Goal: Task Accomplishment & Management: Manage account settings

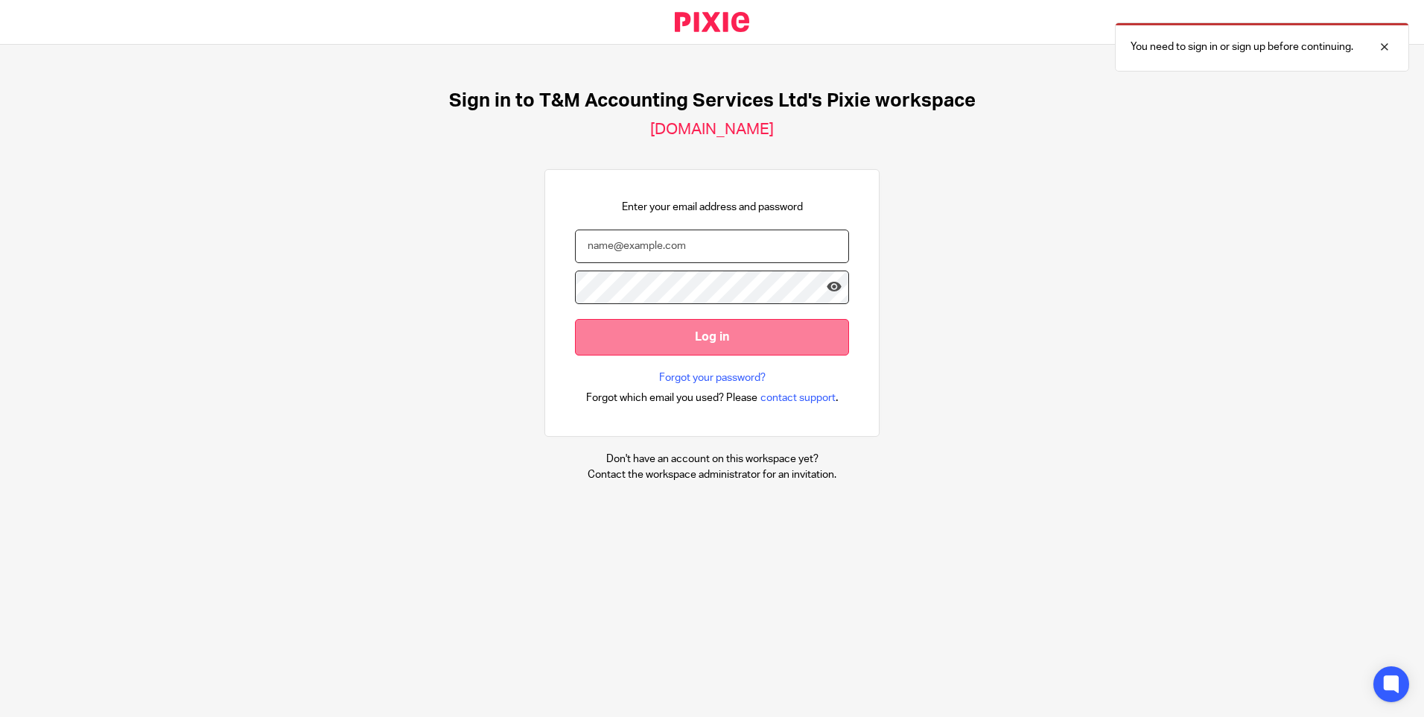
type input "[EMAIL_ADDRESS][DOMAIN_NAME]"
click at [712, 337] on input "Log in" at bounding box center [712, 337] width 274 height 37
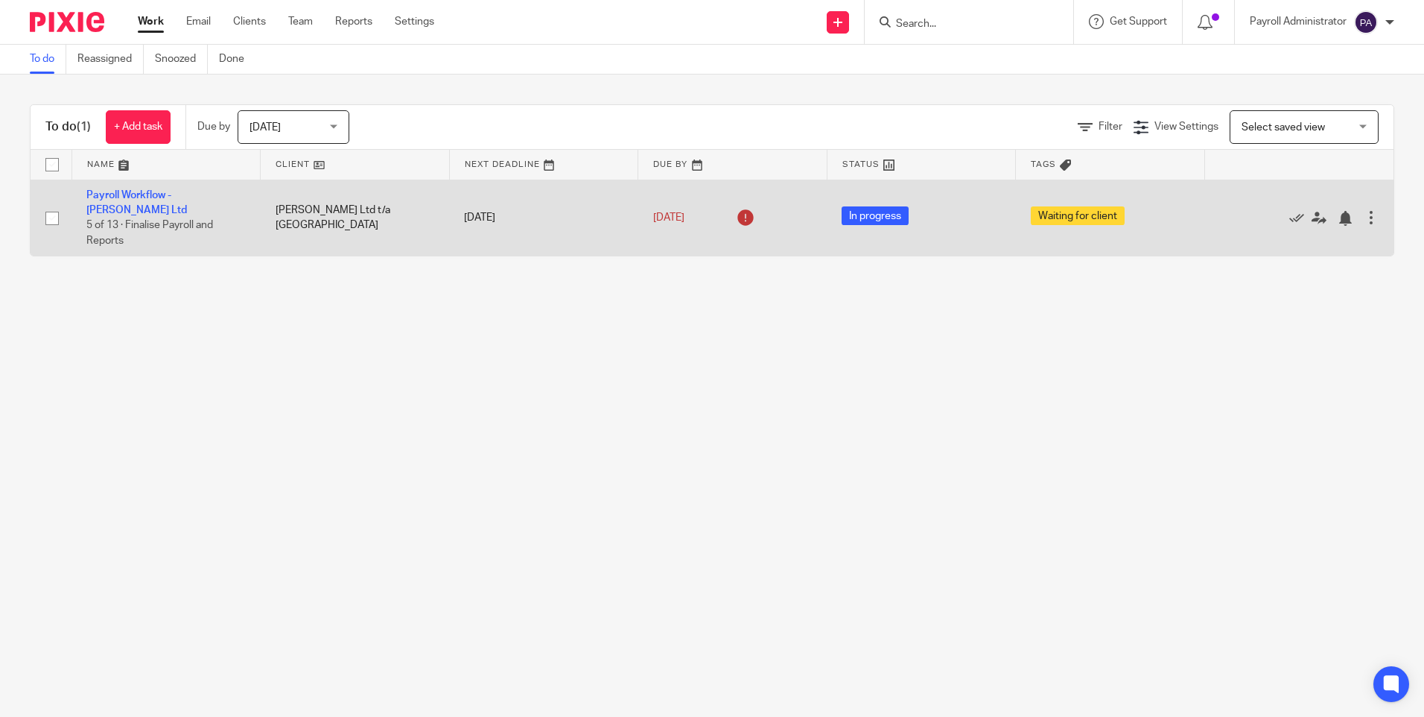
click at [193, 200] on td "Payroll Workflow - R J Bower Ltd 5 of 13 · Finalise Payroll and Reports" at bounding box center [166, 218] width 189 height 76
click at [187, 197] on link "Payroll Workflow - [PERSON_NAME] Ltd" at bounding box center [136, 202] width 101 height 25
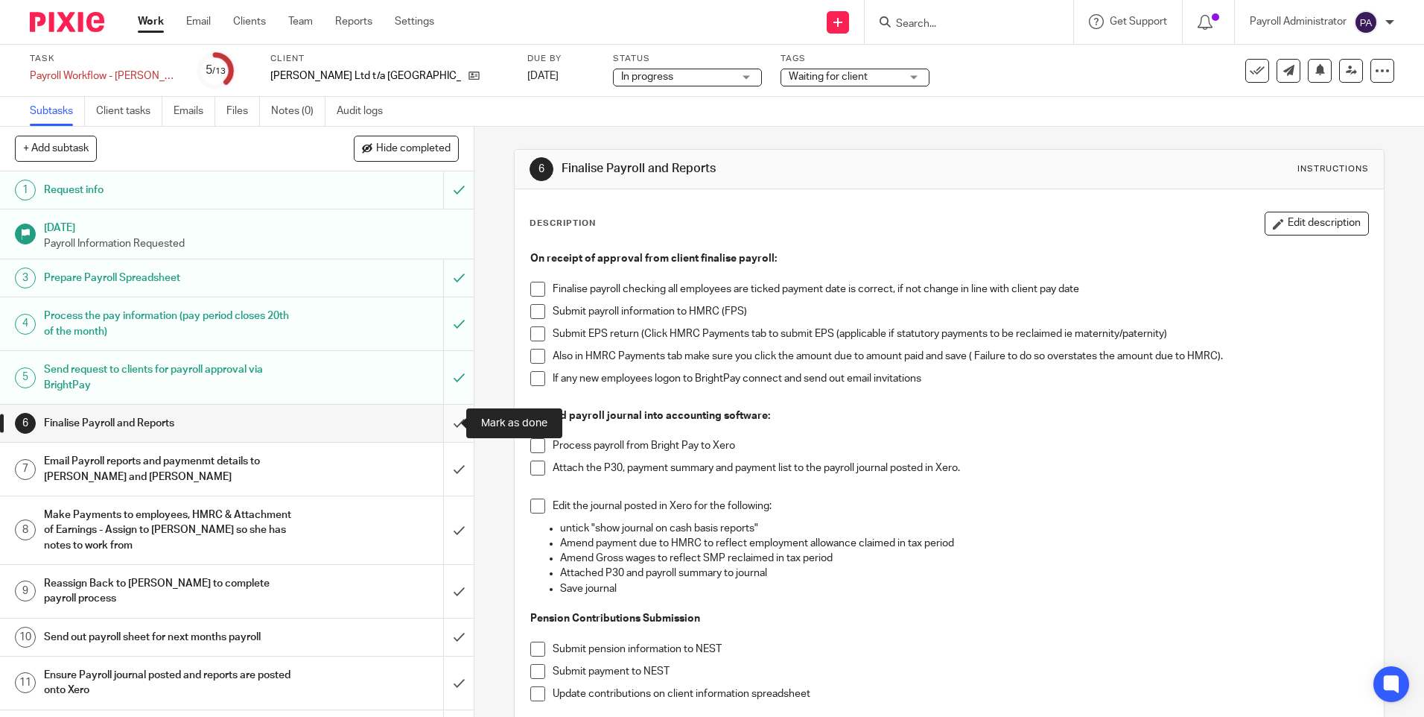
click at [445, 422] on input "submit" at bounding box center [237, 423] width 474 height 37
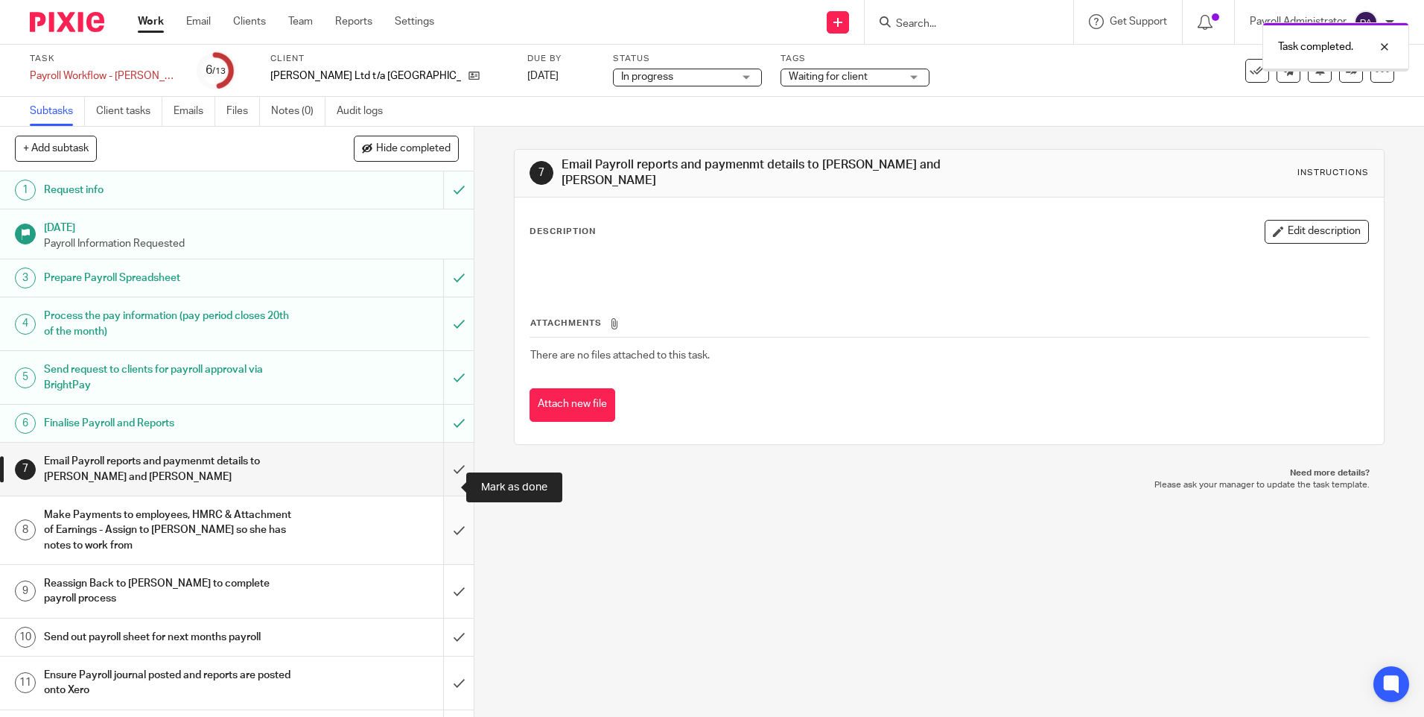
scroll to position [85, 0]
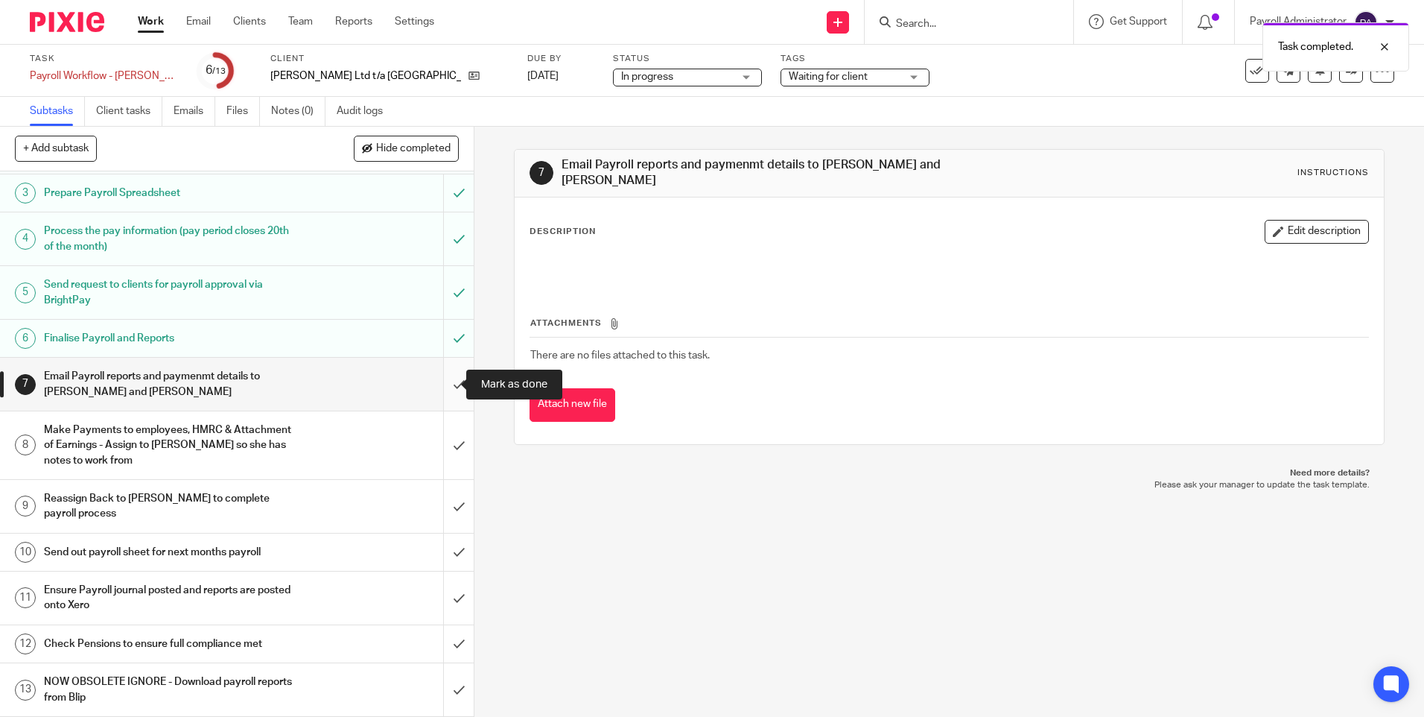
click at [446, 384] on input "submit" at bounding box center [237, 384] width 474 height 53
click at [448, 453] on input "submit" at bounding box center [237, 445] width 474 height 68
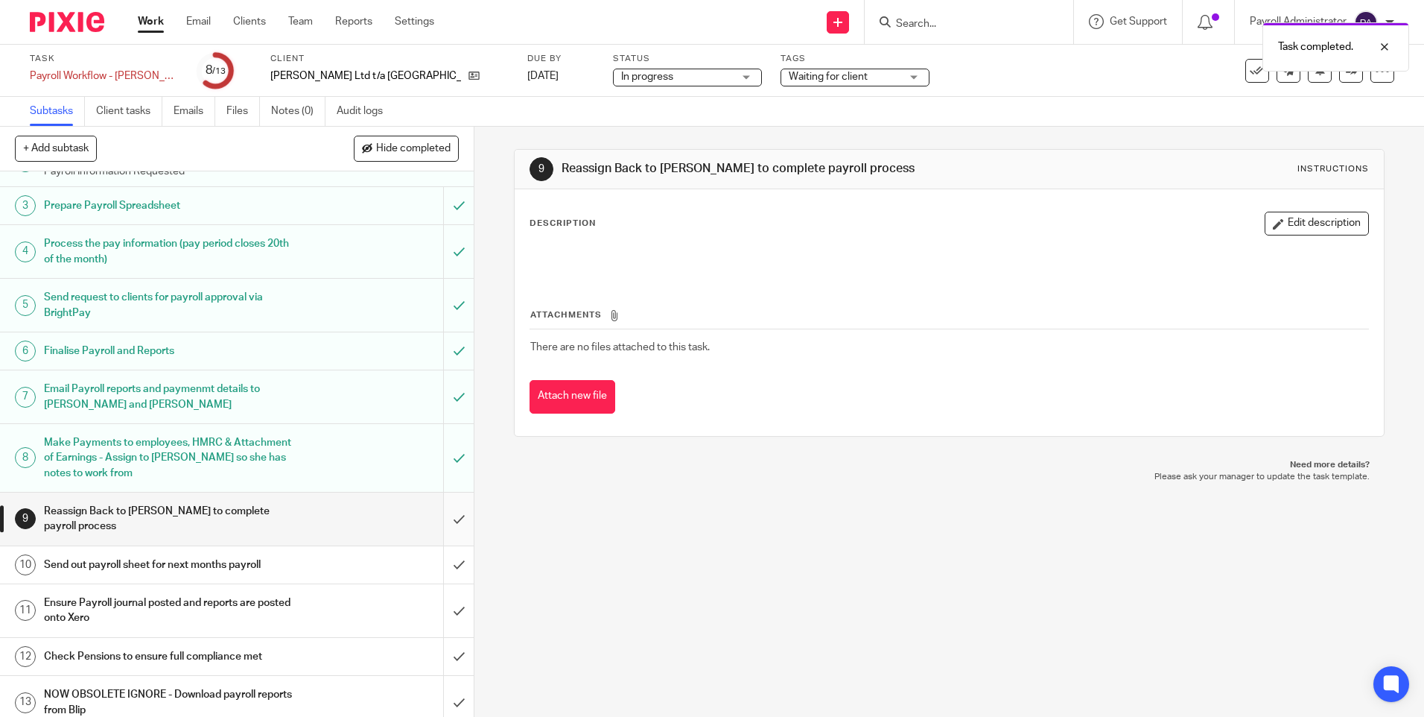
scroll to position [85, 0]
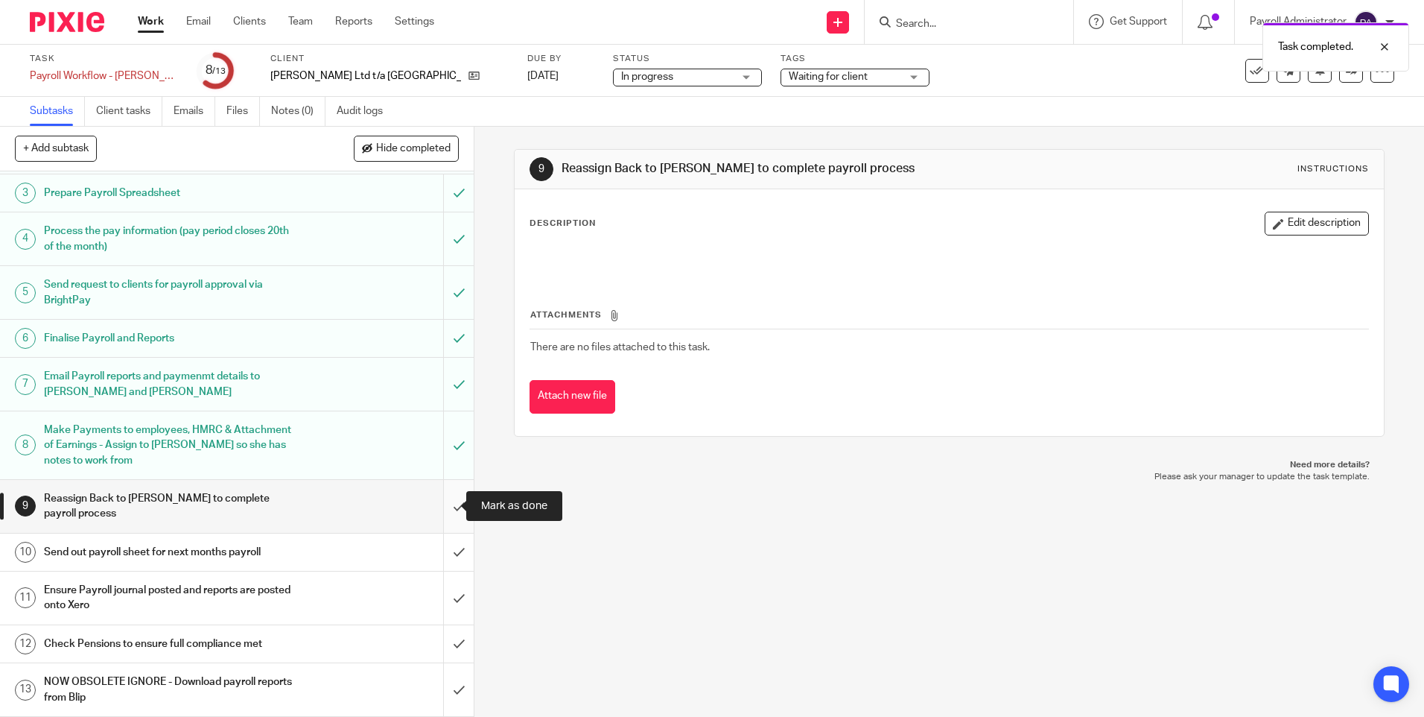
click at [452, 519] on input "submit" at bounding box center [237, 506] width 474 height 53
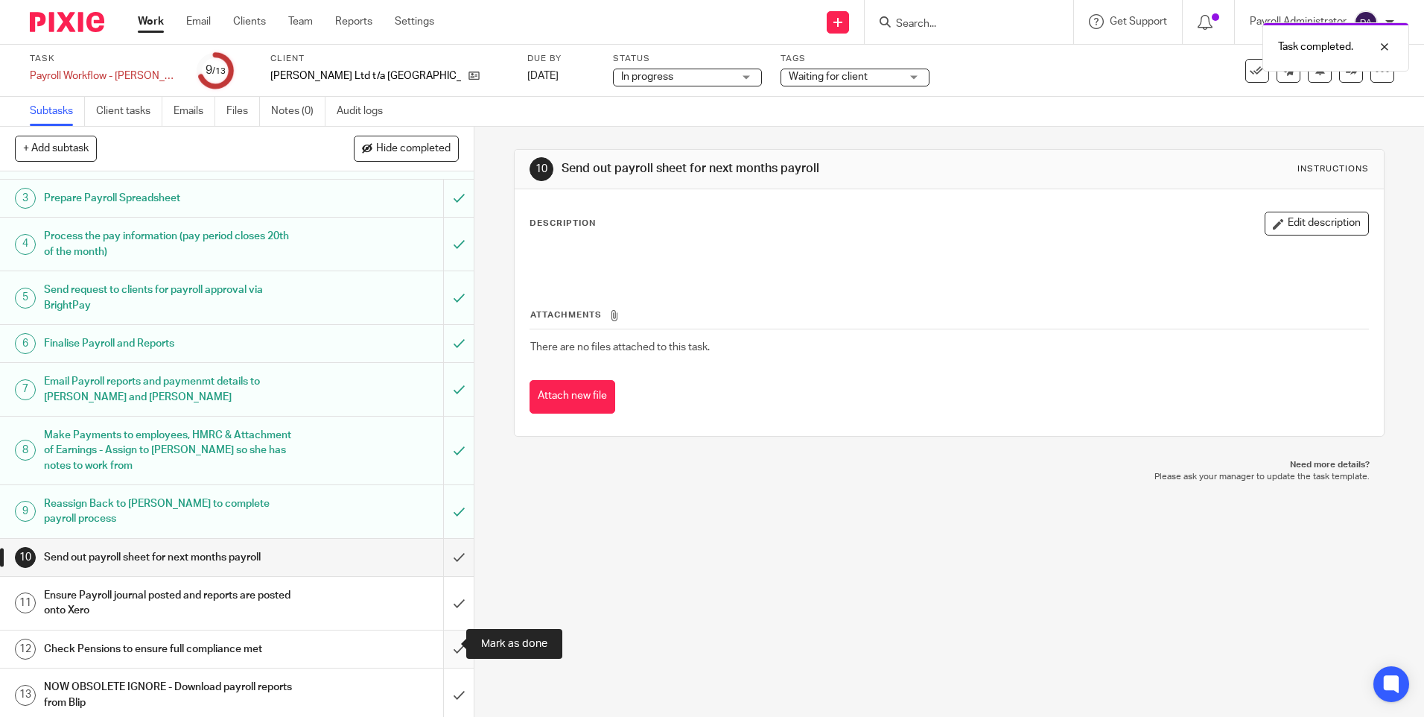
scroll to position [85, 0]
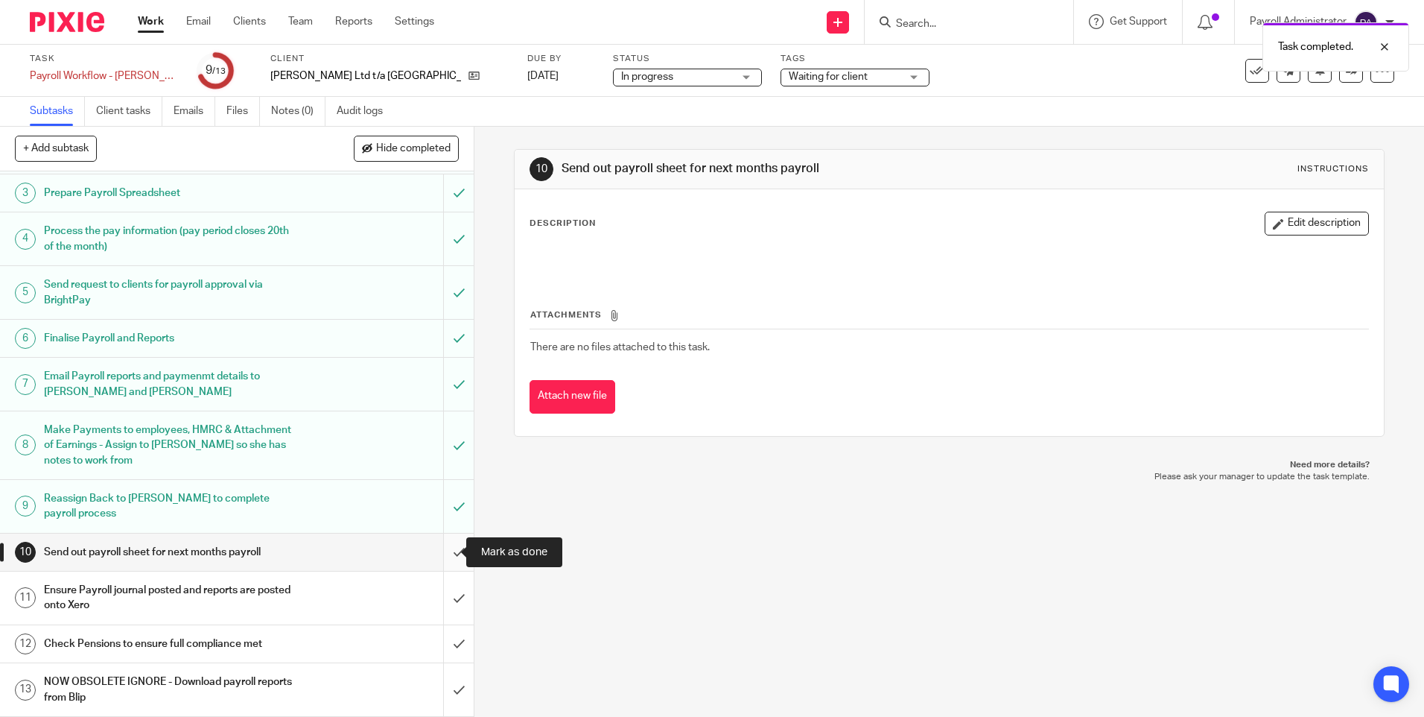
click at [438, 552] on input "submit" at bounding box center [237, 551] width 474 height 37
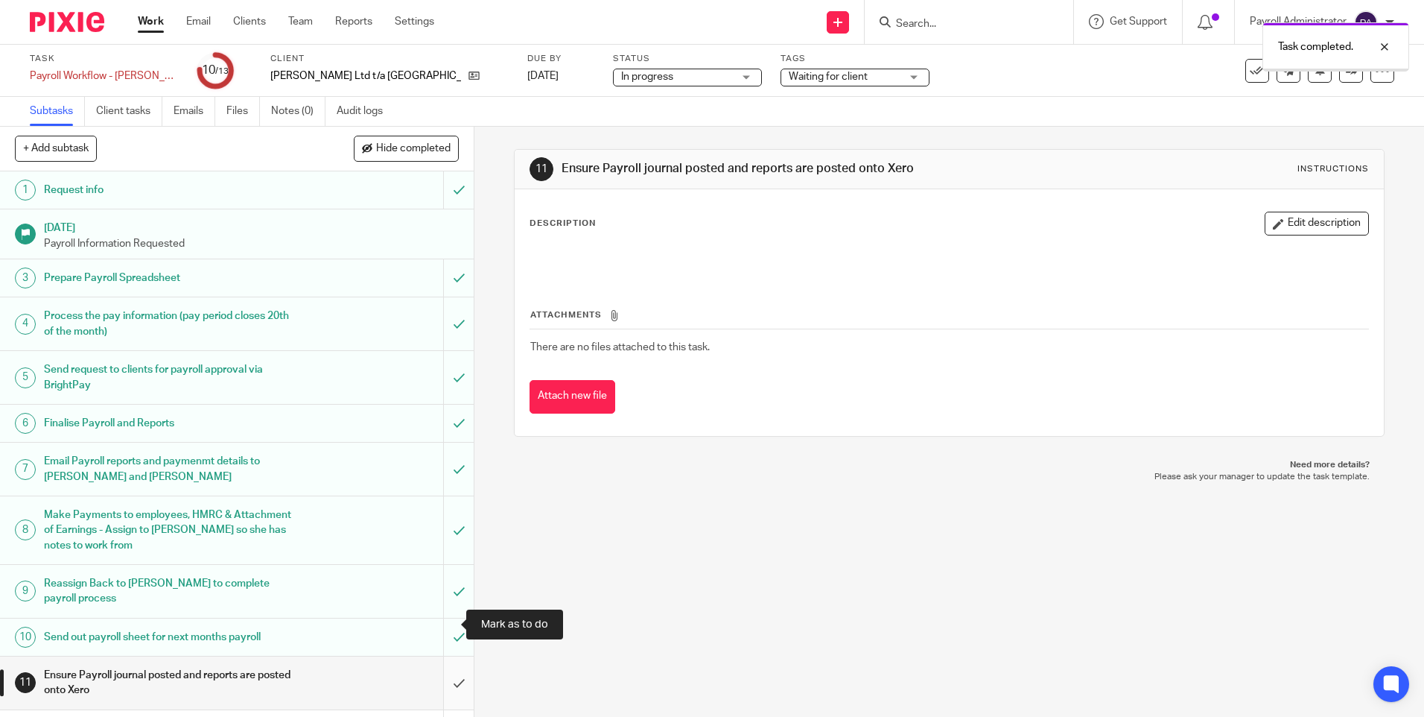
scroll to position [85, 0]
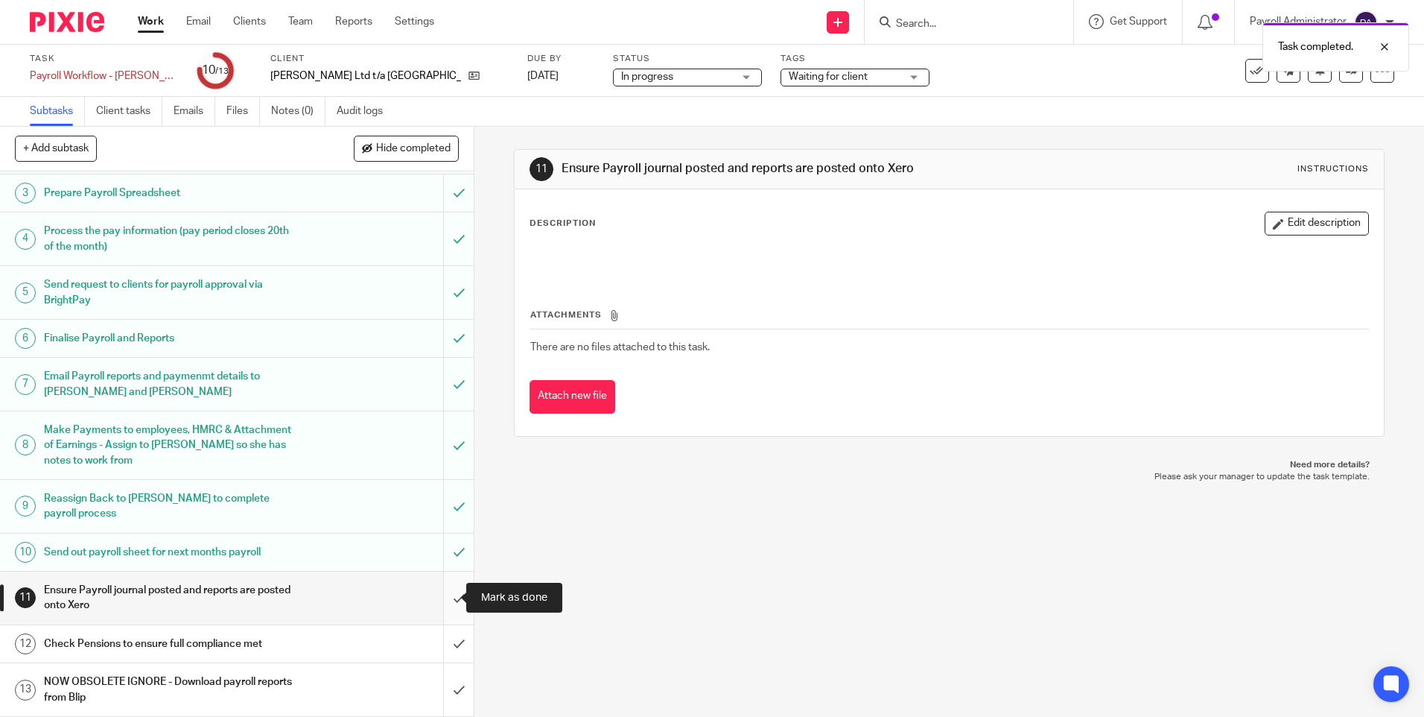
click at [442, 603] on input "submit" at bounding box center [237, 597] width 474 height 53
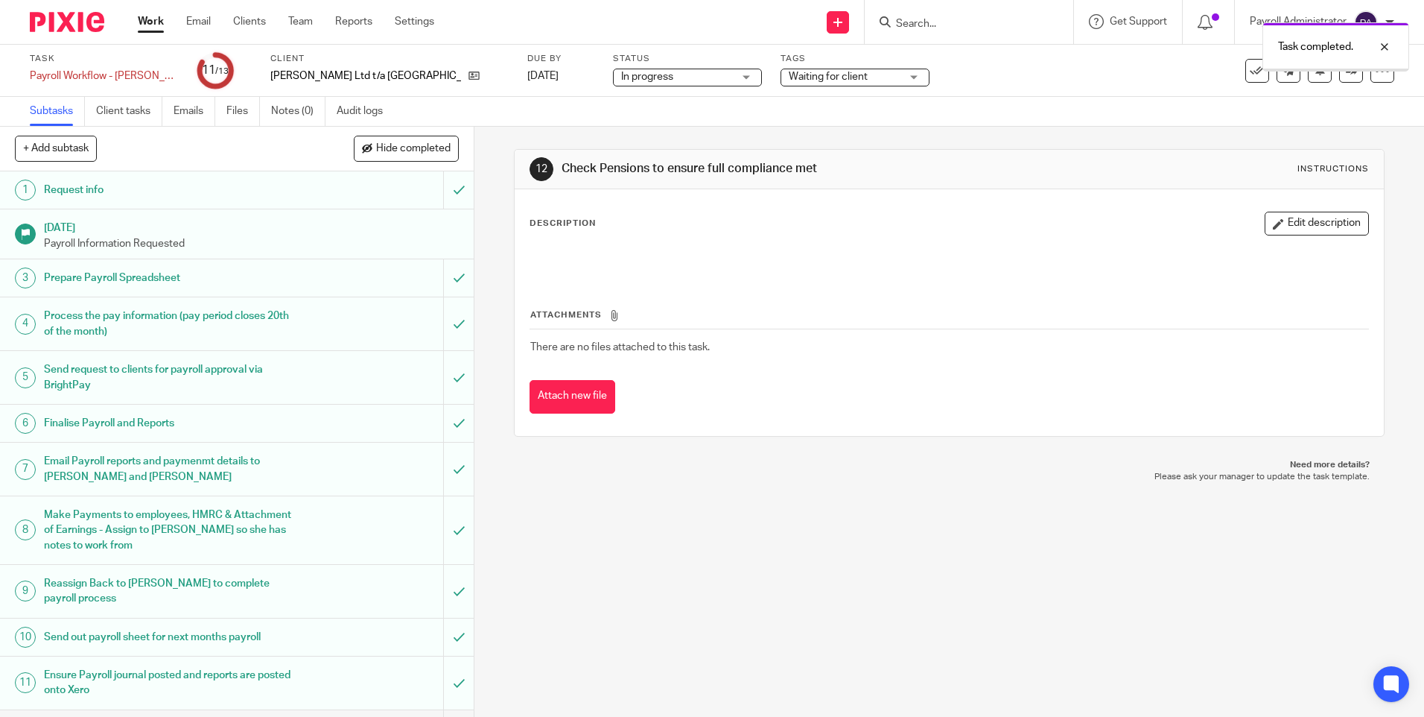
scroll to position [85, 0]
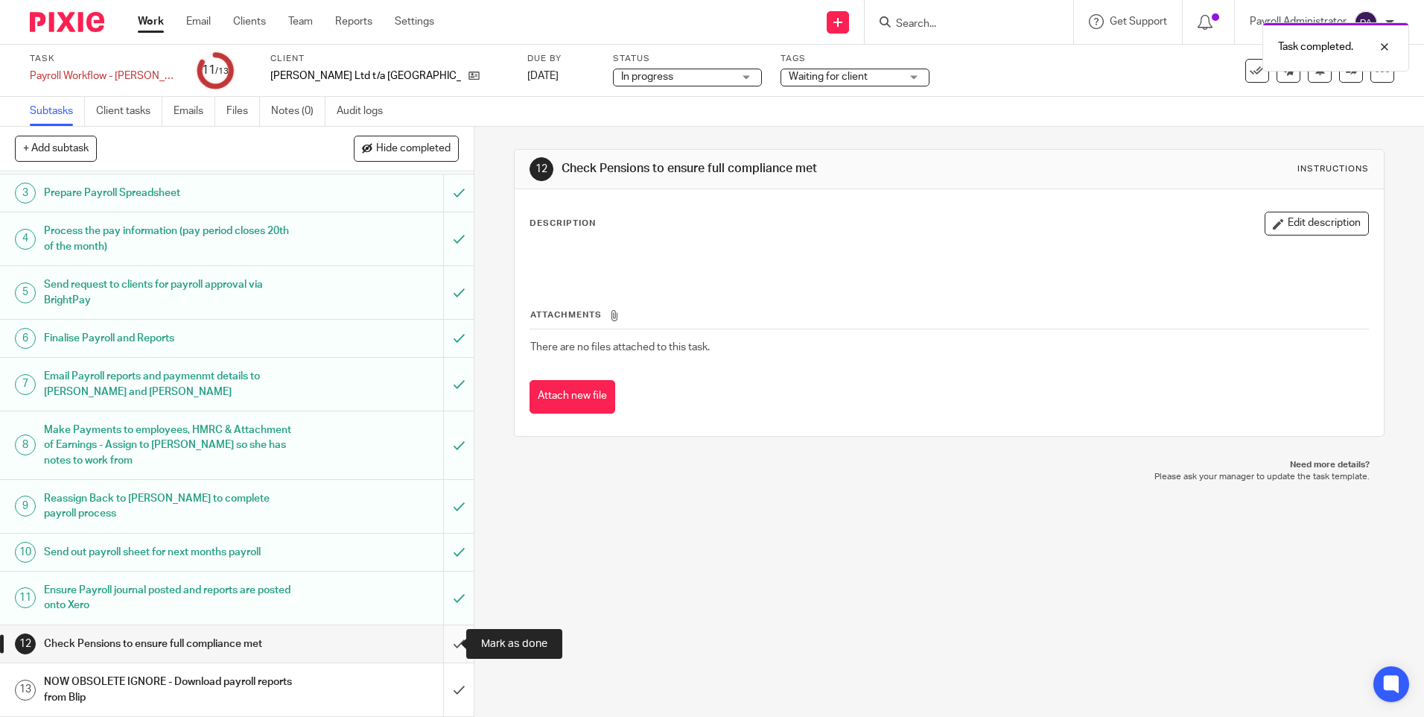
click at [448, 640] on input "submit" at bounding box center [237, 643] width 474 height 37
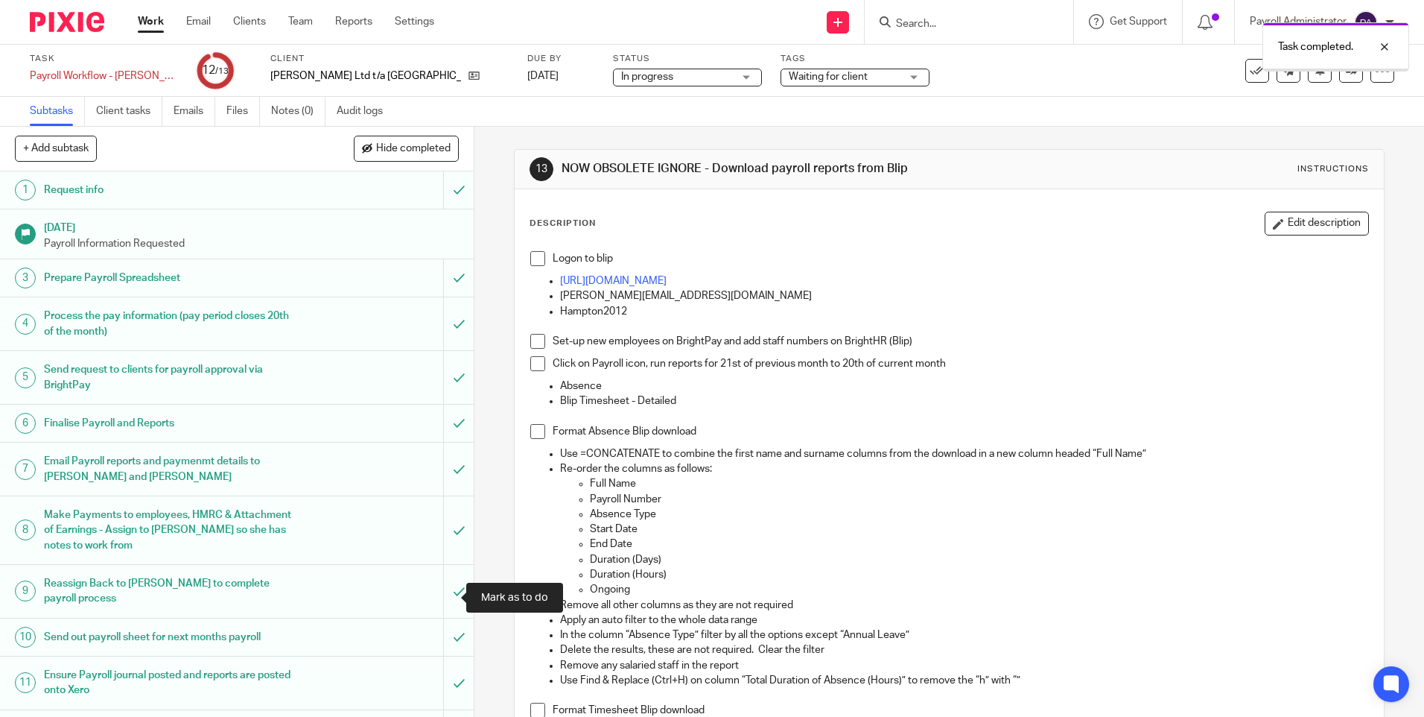
scroll to position [85, 0]
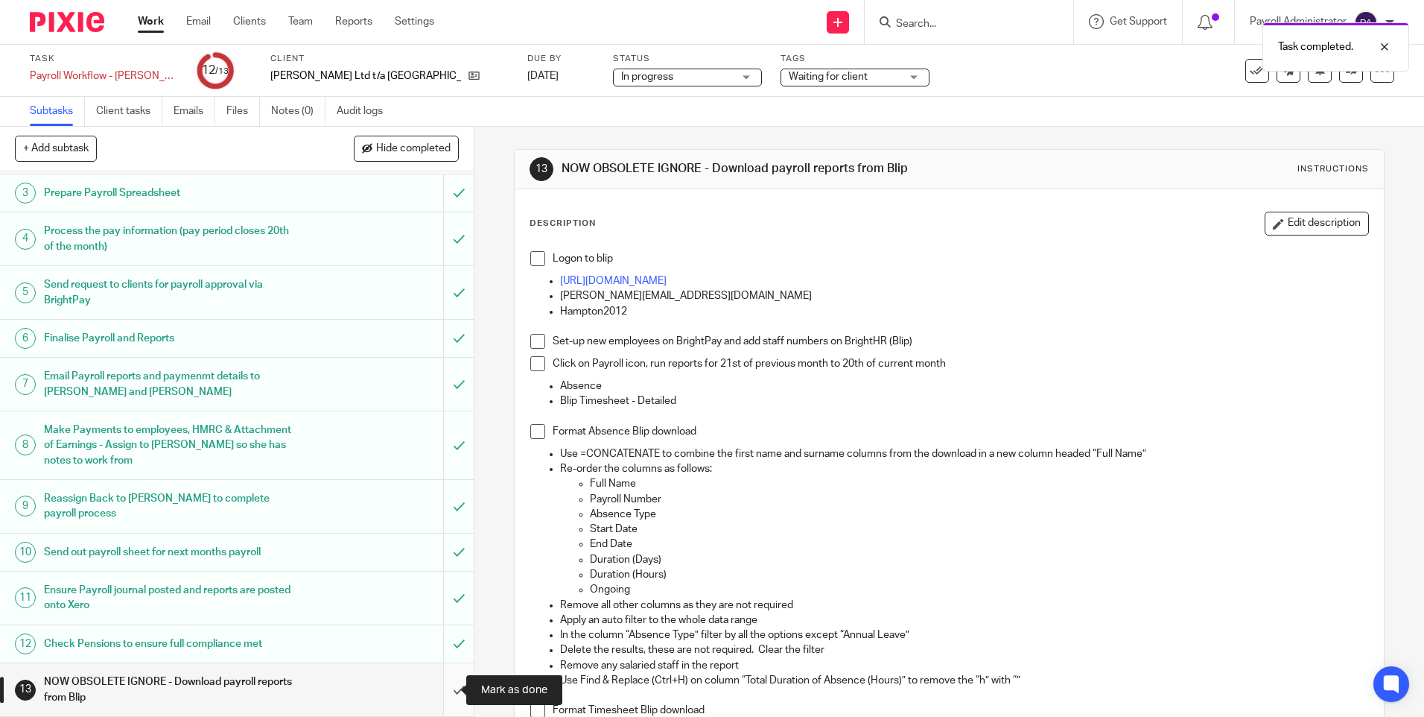
click at [445, 691] on input "submit" at bounding box center [237, 689] width 474 height 53
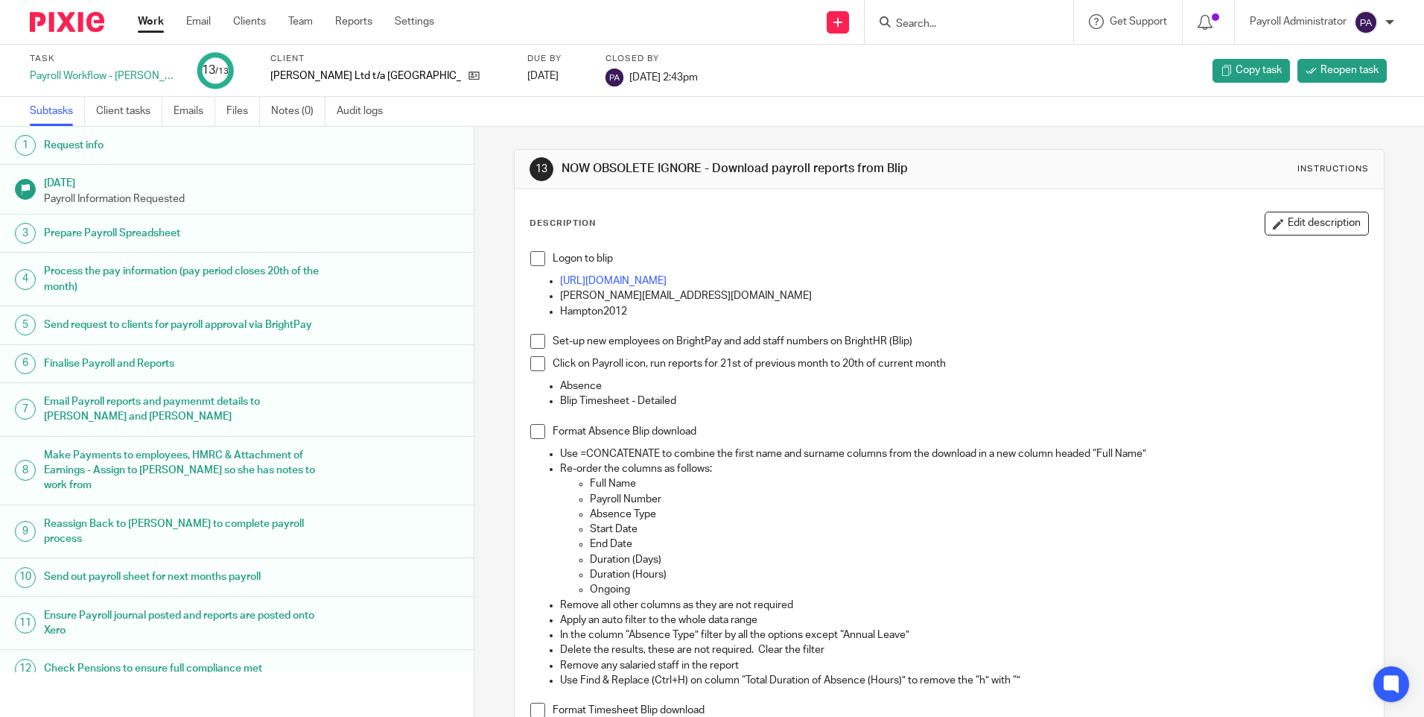
click at [149, 22] on link "Work" at bounding box center [151, 21] width 26 height 15
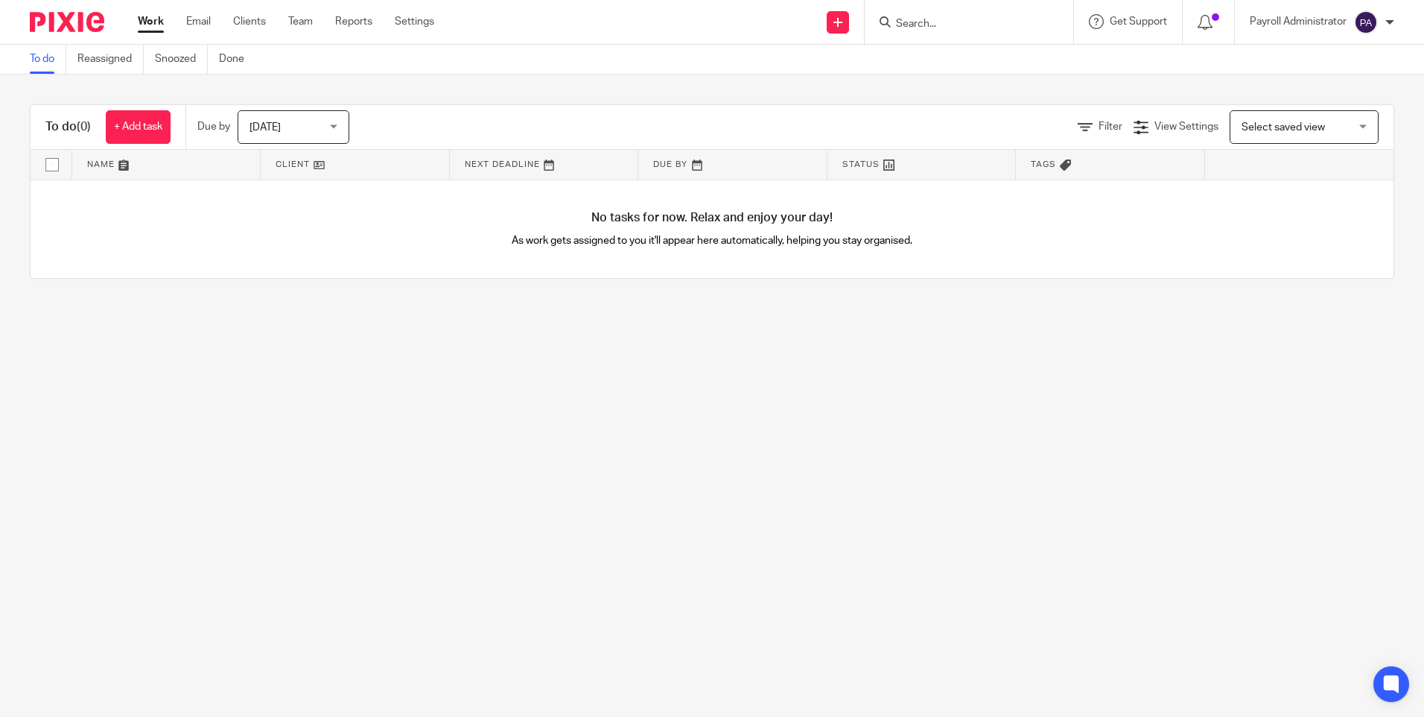
click at [311, 119] on span "[DATE]" at bounding box center [289, 126] width 79 height 31
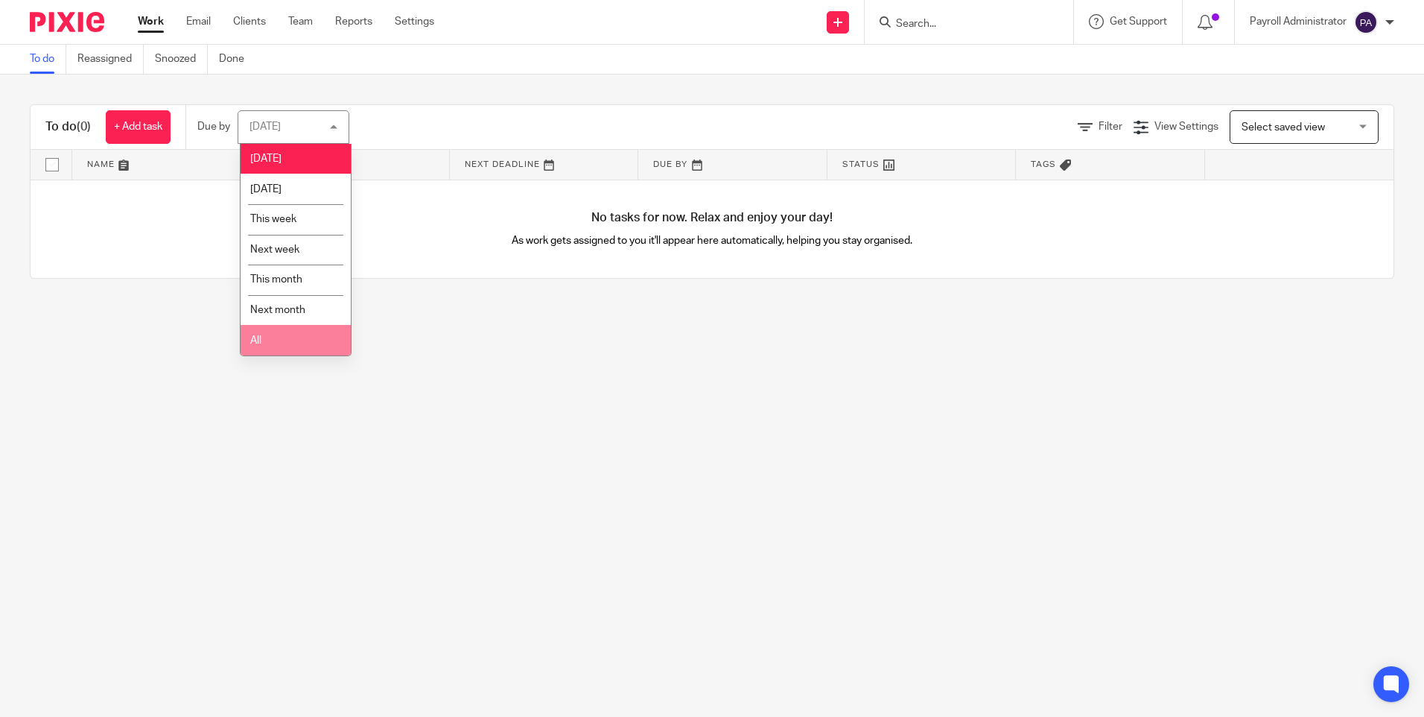
click at [299, 337] on li "All" at bounding box center [296, 340] width 110 height 31
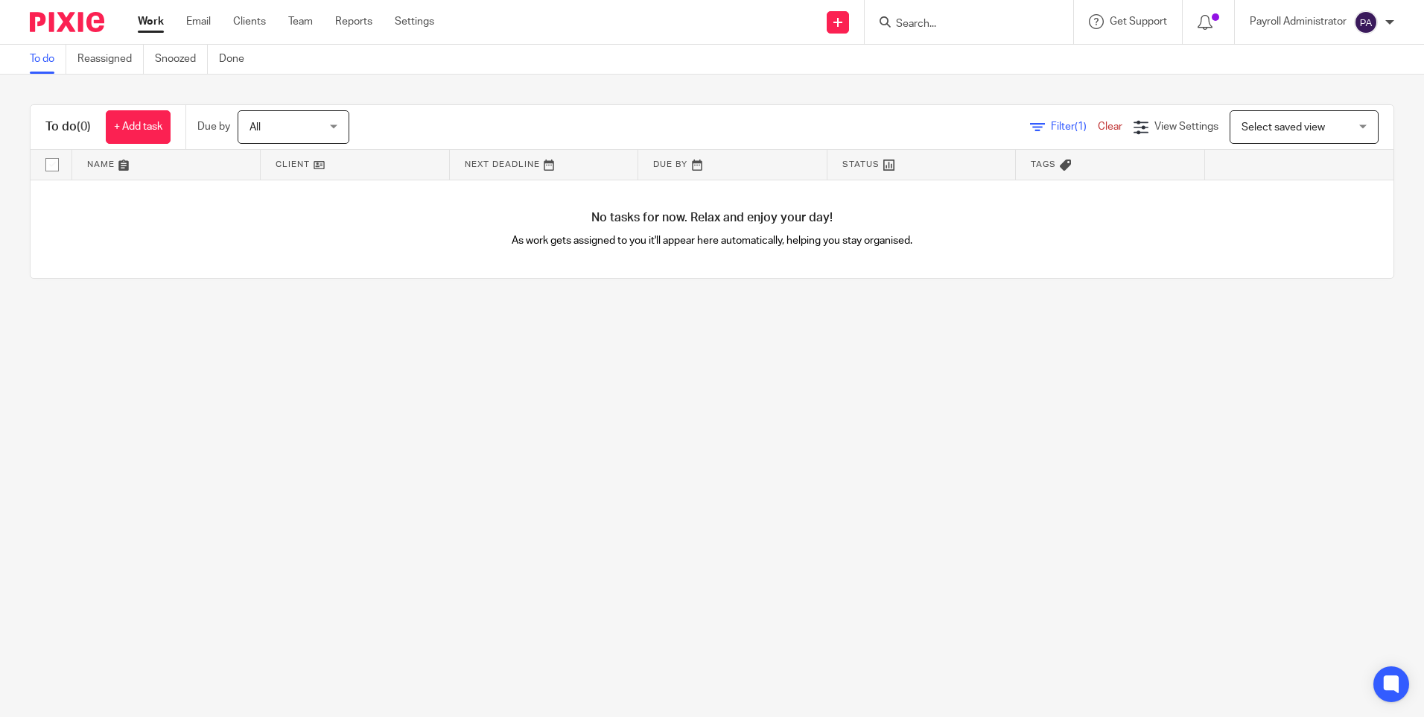
click at [1085, 118] on div "Filter (1) Clear View Settings View Settings (1) Filters Clear Save Manage save…" at bounding box center [884, 127] width 1018 height 34
click at [1098, 129] on link "Clear" at bounding box center [1110, 126] width 25 height 10
click at [241, 22] on link "Clients" at bounding box center [249, 21] width 33 height 15
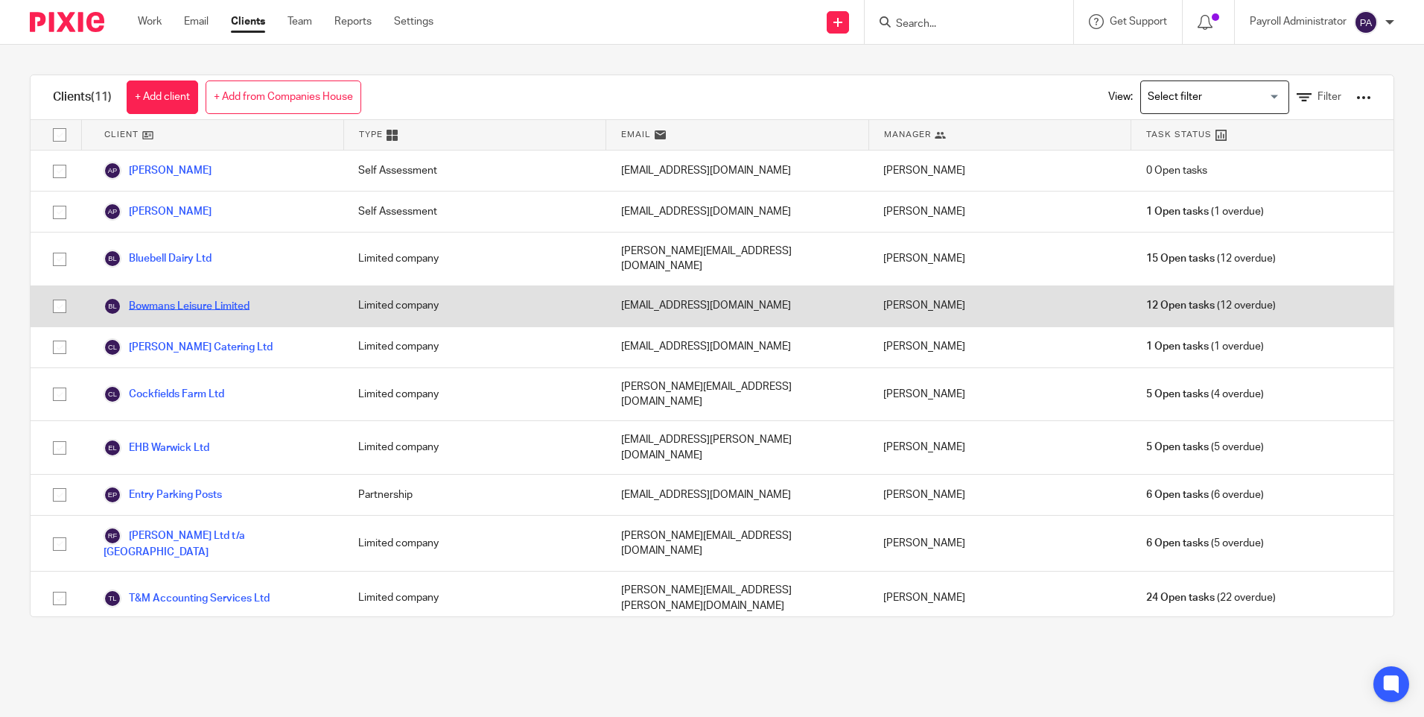
click at [180, 297] on link "Bowmans Leisure Limited" at bounding box center [177, 306] width 146 height 18
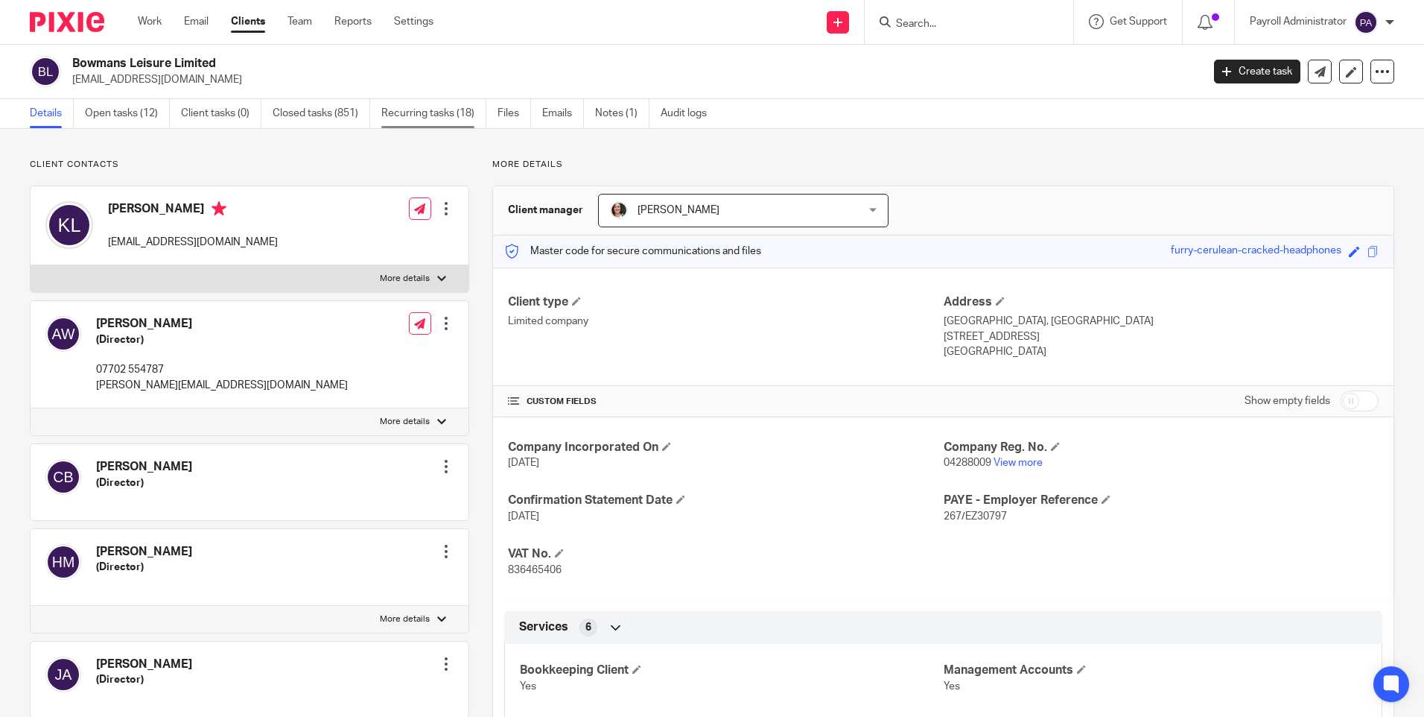
click at [407, 112] on link "Recurring tasks (18)" at bounding box center [433, 113] width 105 height 29
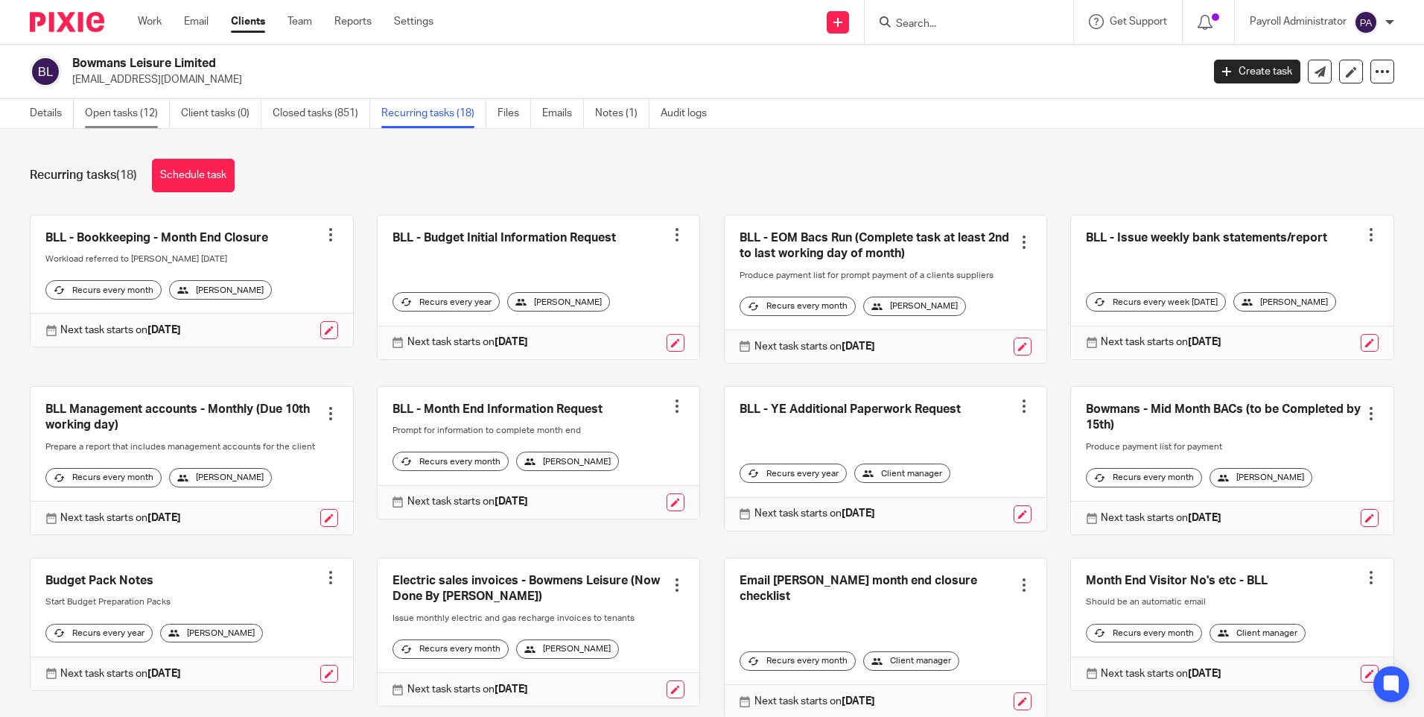
click at [124, 114] on link "Open tasks (12)" at bounding box center [127, 113] width 85 height 29
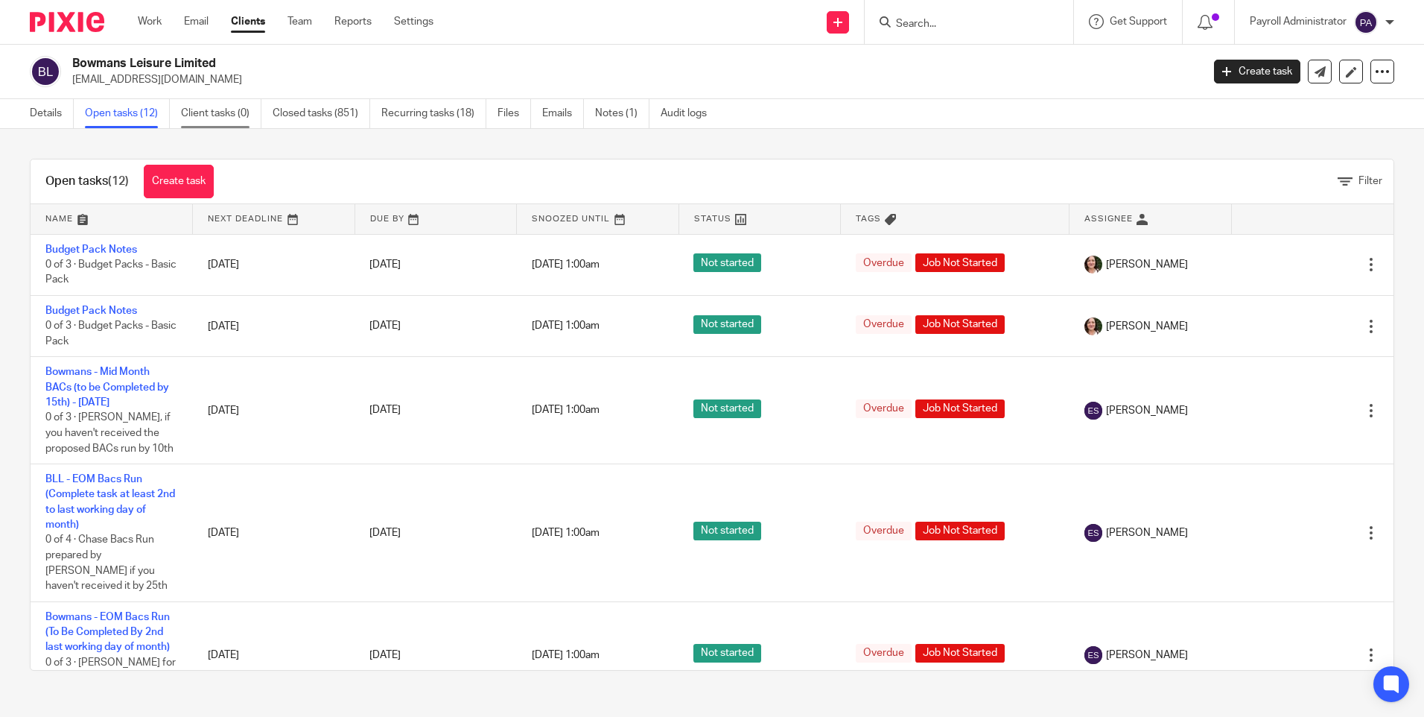
click at [230, 106] on link "Client tasks (0)" at bounding box center [221, 113] width 80 height 29
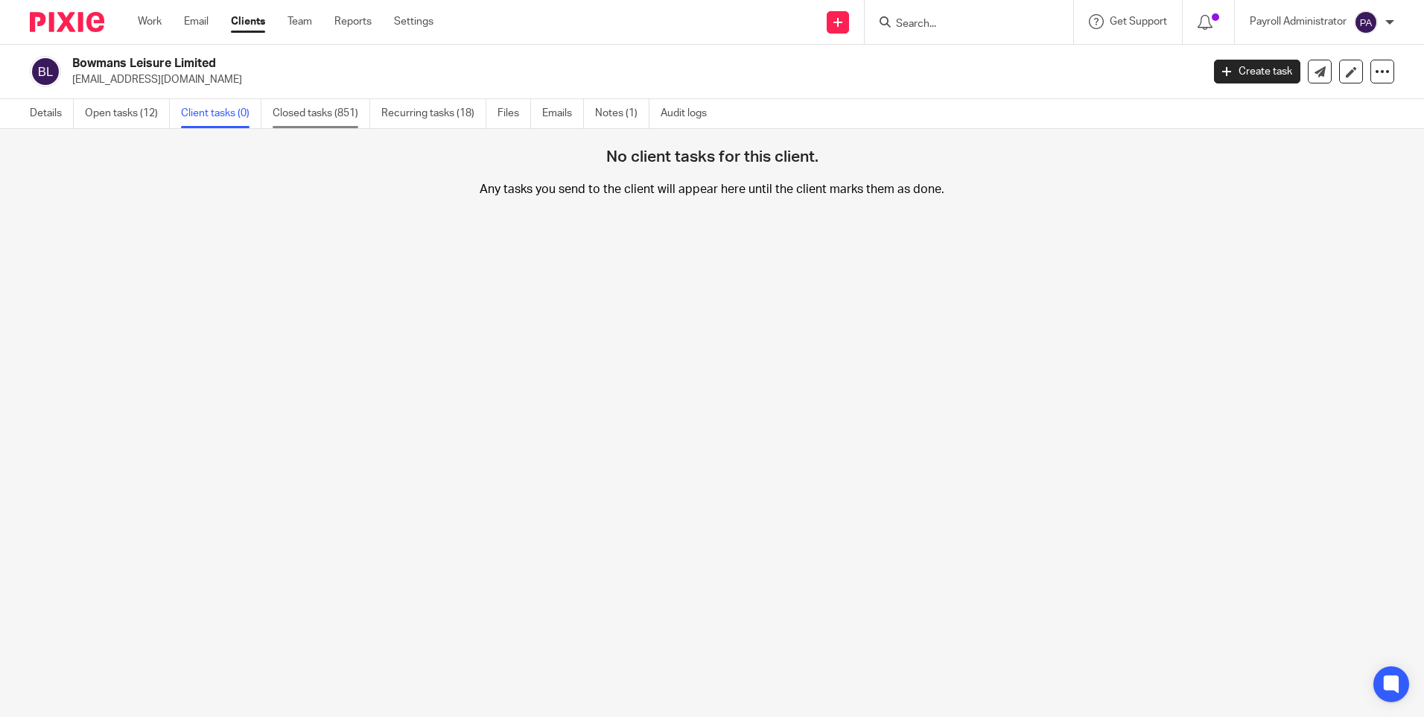
click at [330, 105] on link "Closed tasks (851)" at bounding box center [322, 113] width 98 height 29
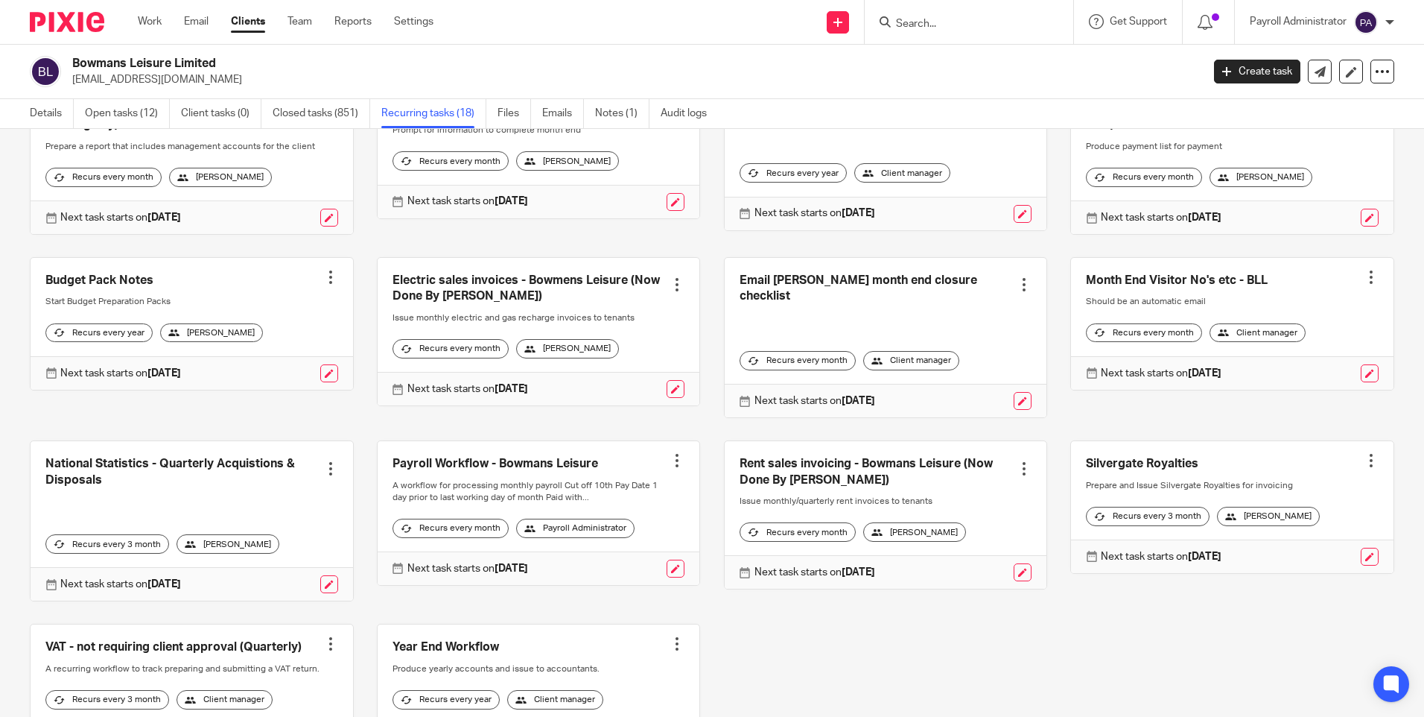
scroll to position [372, 0]
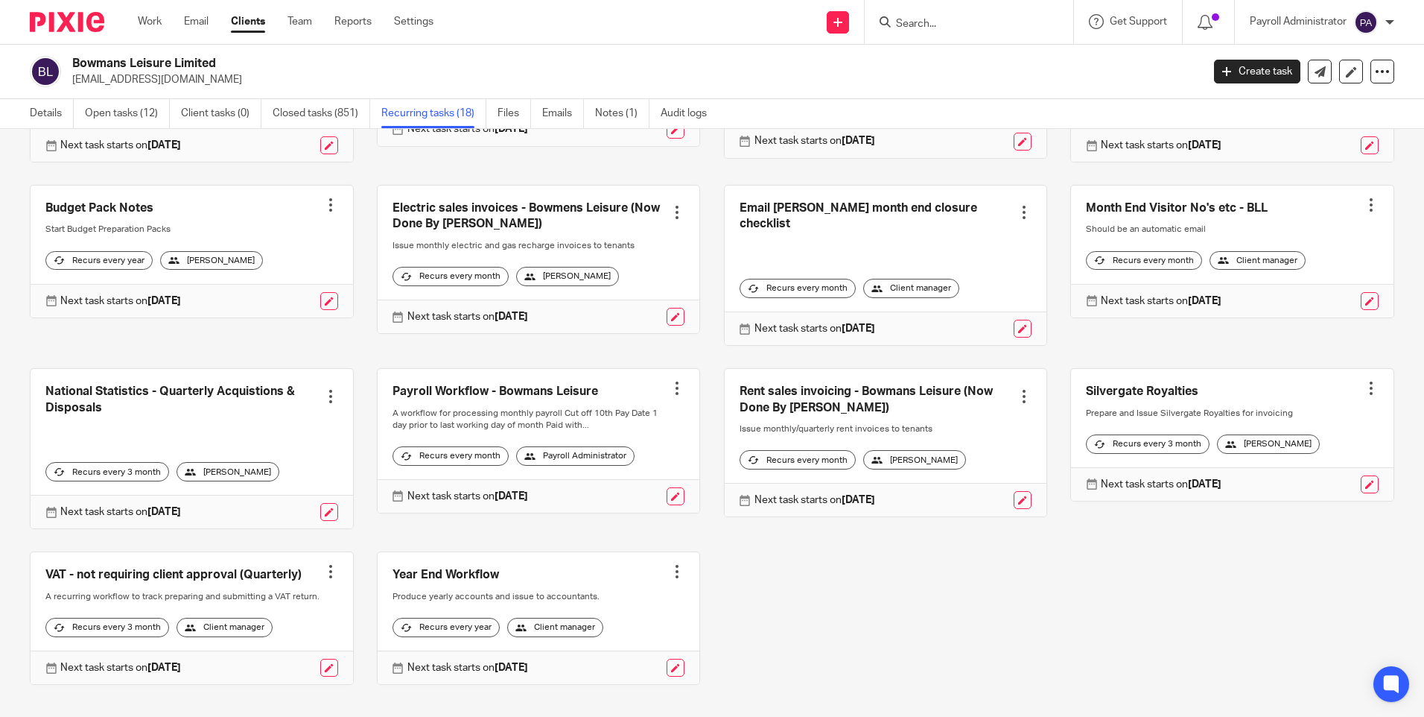
click at [504, 411] on link at bounding box center [539, 441] width 323 height 144
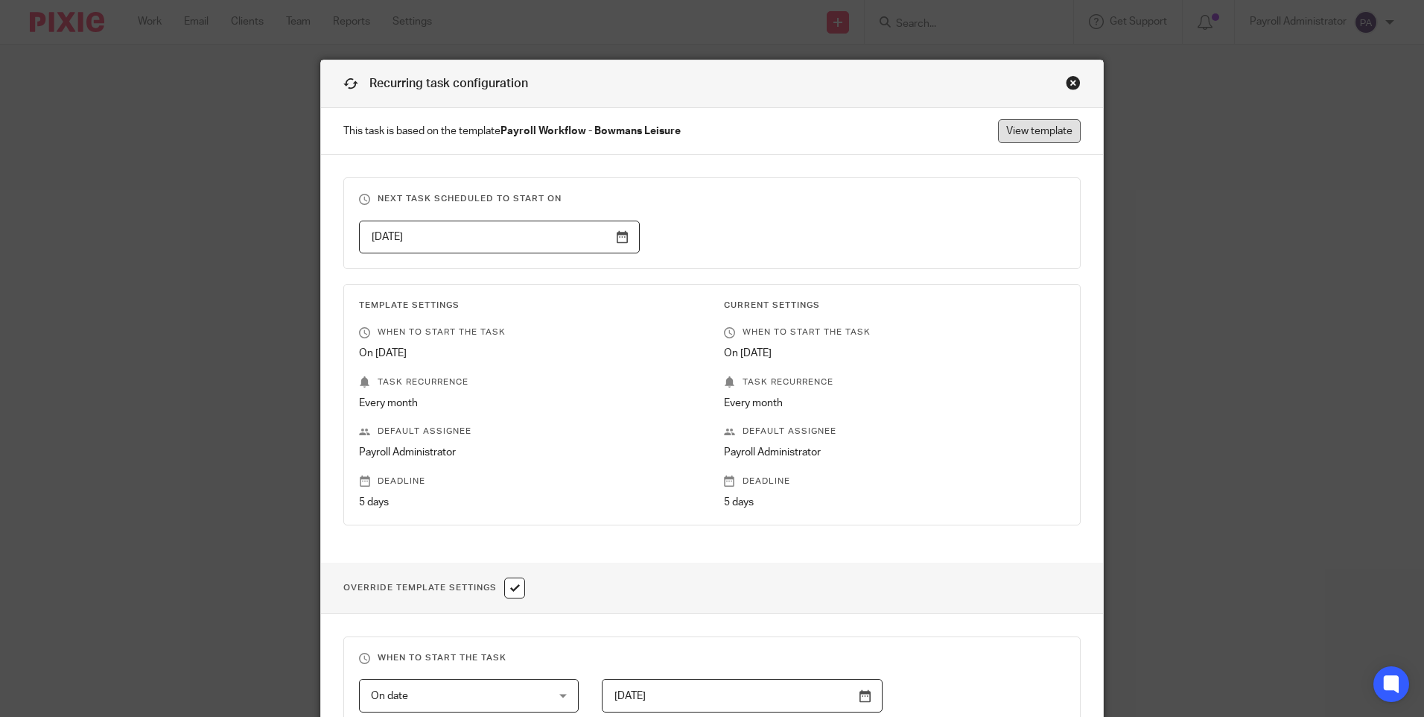
click at [1026, 123] on link "View template" at bounding box center [1039, 131] width 83 height 24
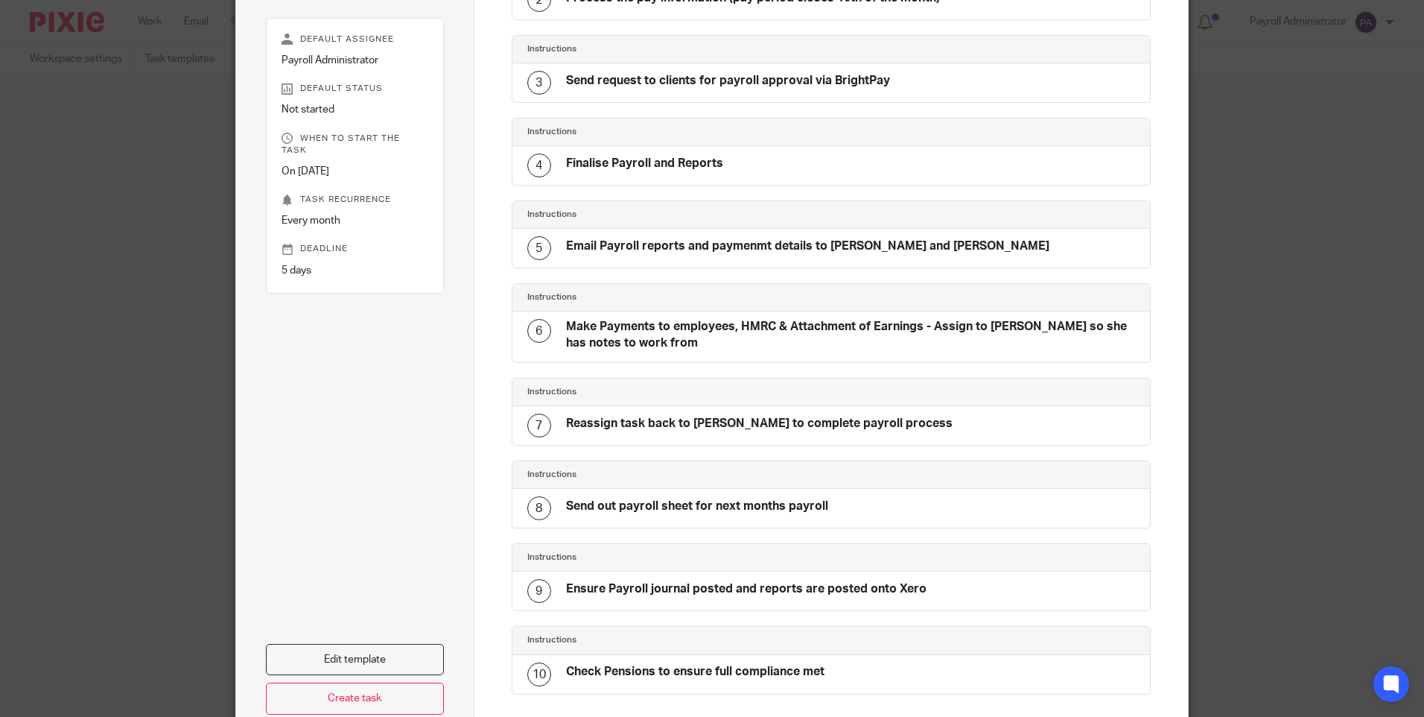
scroll to position [245, 0]
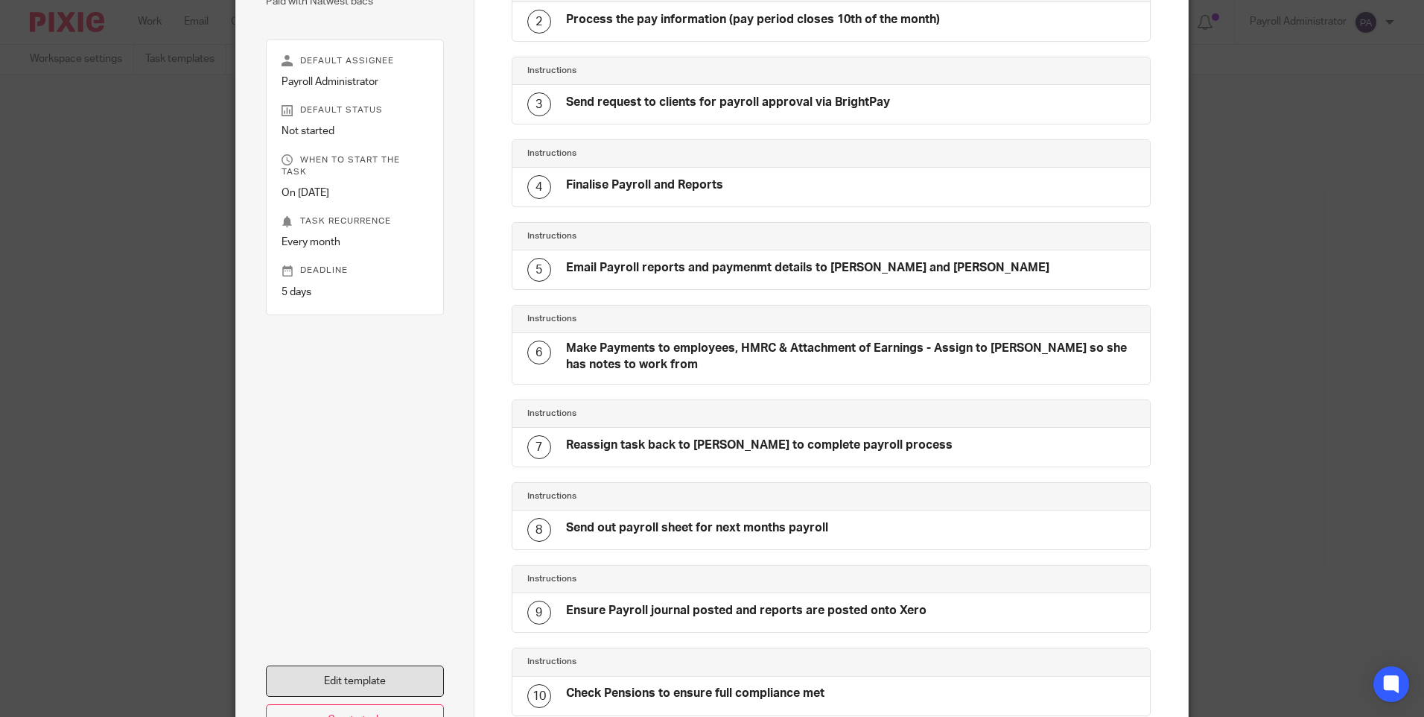
click at [339, 674] on link "Edit template" at bounding box center [355, 681] width 178 height 32
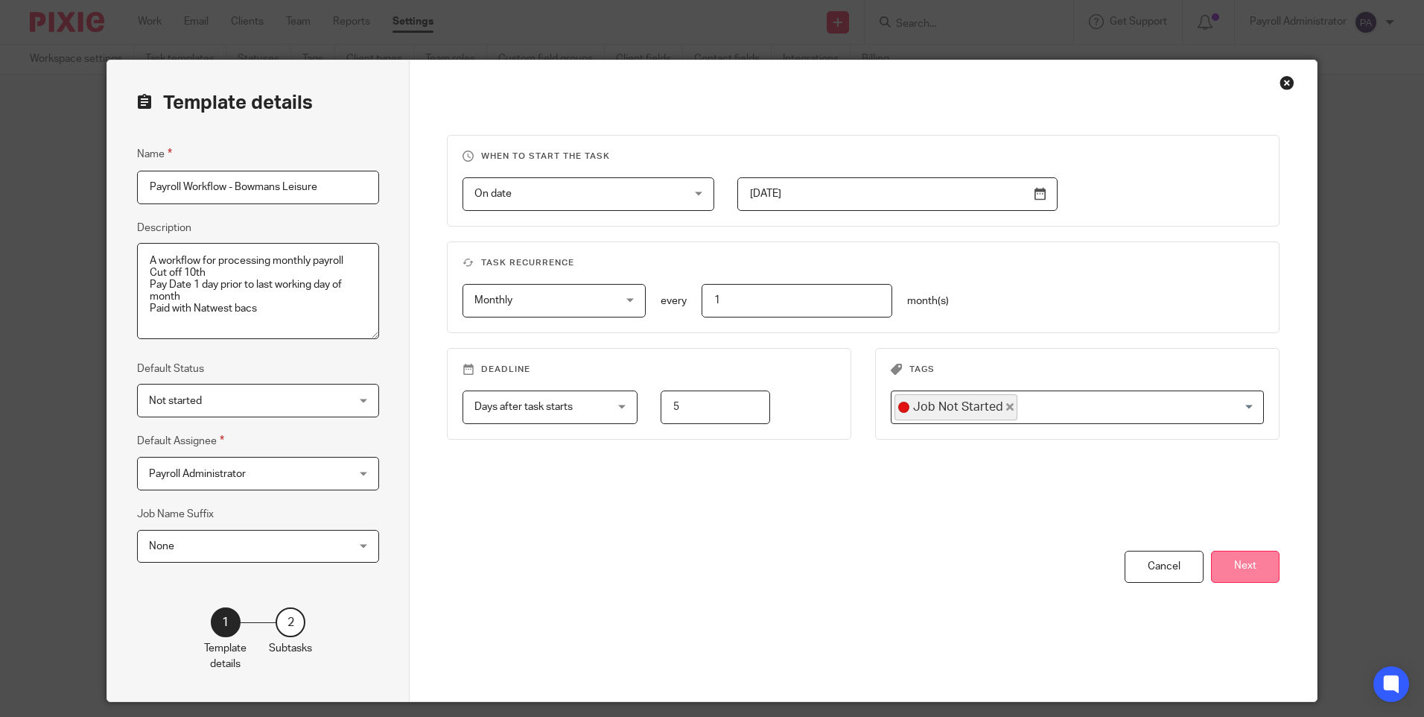
click at [1240, 574] on button "Next" at bounding box center [1245, 567] width 69 height 32
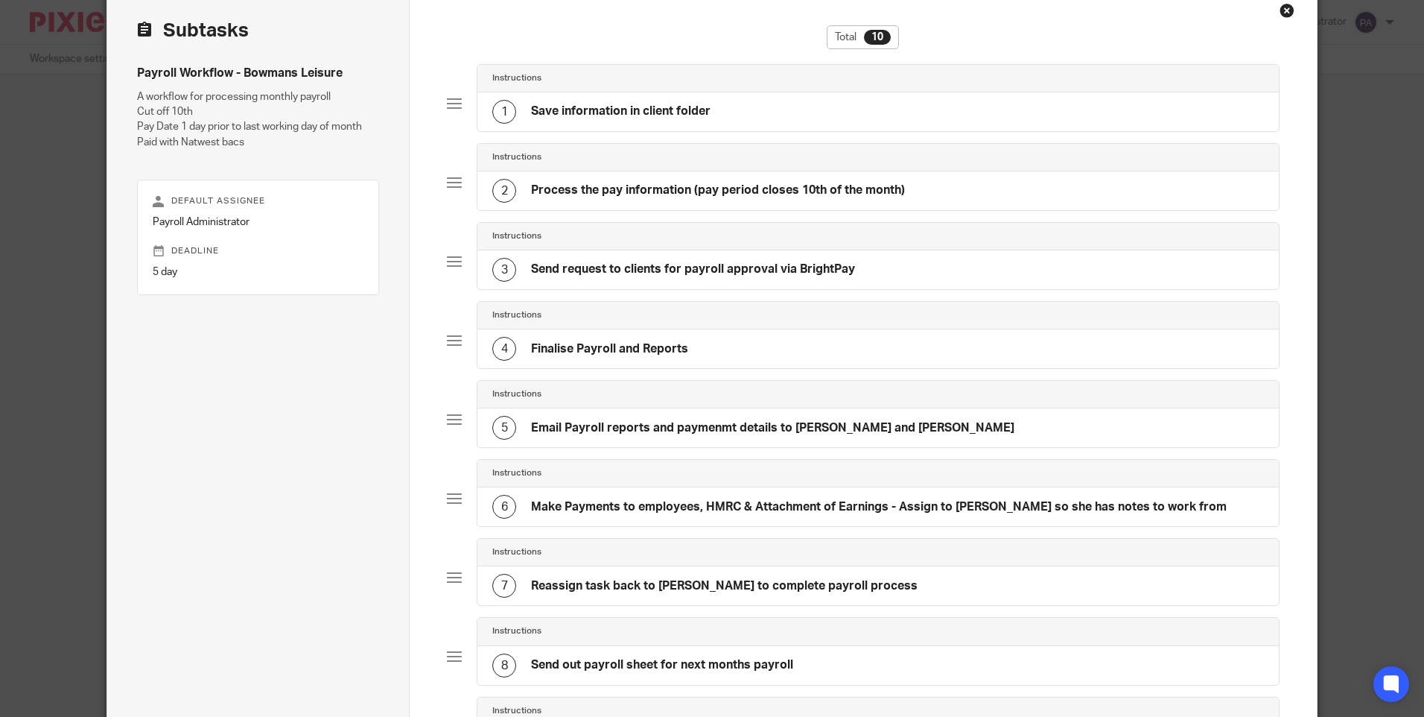
scroll to position [74, 0]
click at [514, 423] on div "5 Email Payroll reports and paymenmt details to [PERSON_NAME] and [PERSON_NAME]" at bounding box center [753, 425] width 522 height 24
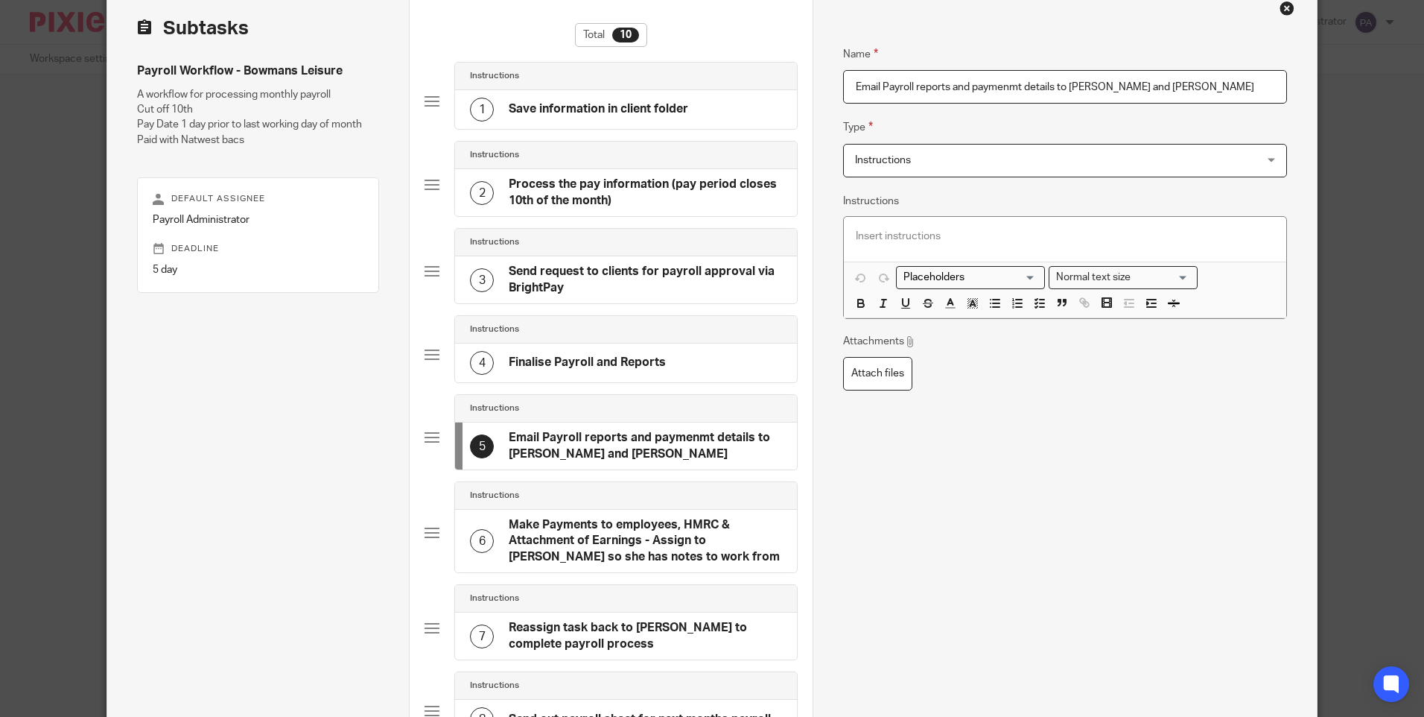
click at [668, 528] on h4 "Make Payments to employees, HMRC & Attachment of Earnings - Assign to [PERSON_N…" at bounding box center [645, 541] width 273 height 48
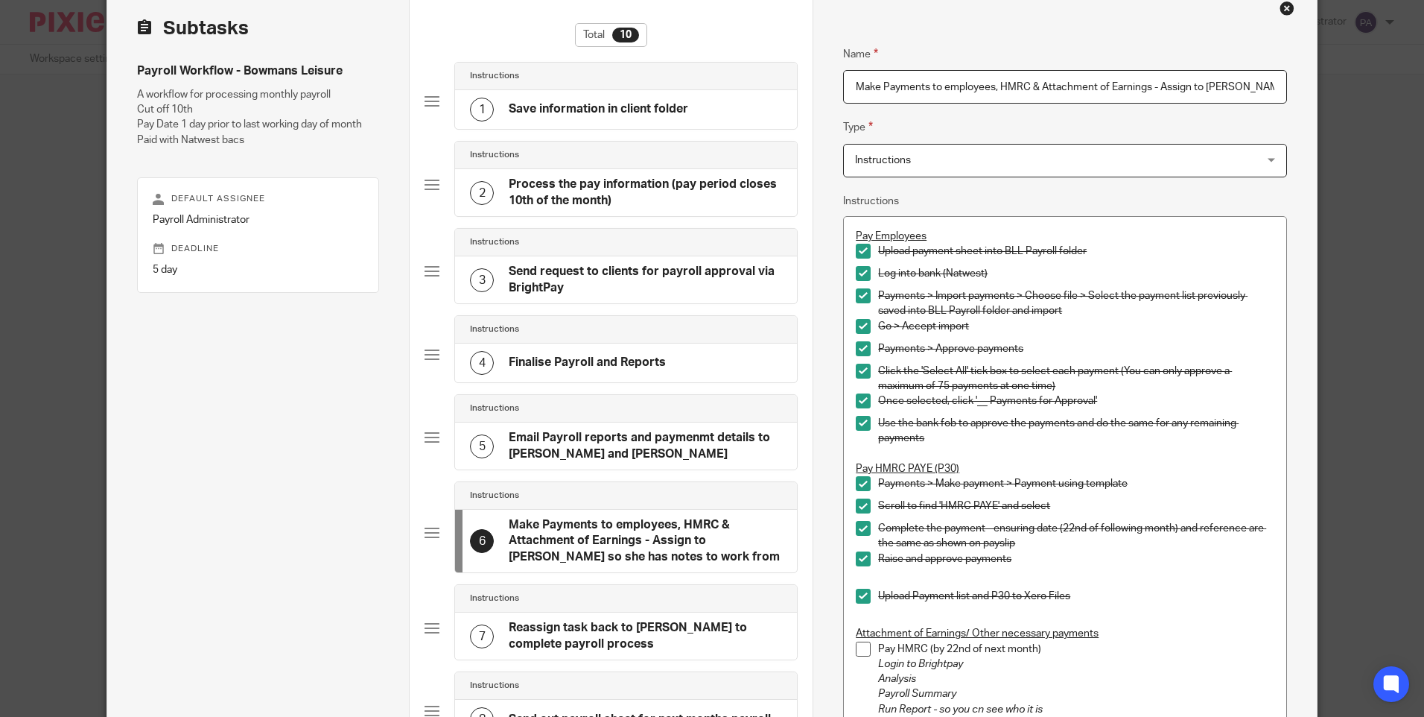
scroll to position [0, 104]
click at [646, 440] on h4 "Email Payroll reports and paymenmt details to [PERSON_NAME] and [PERSON_NAME]" at bounding box center [645, 446] width 273 height 32
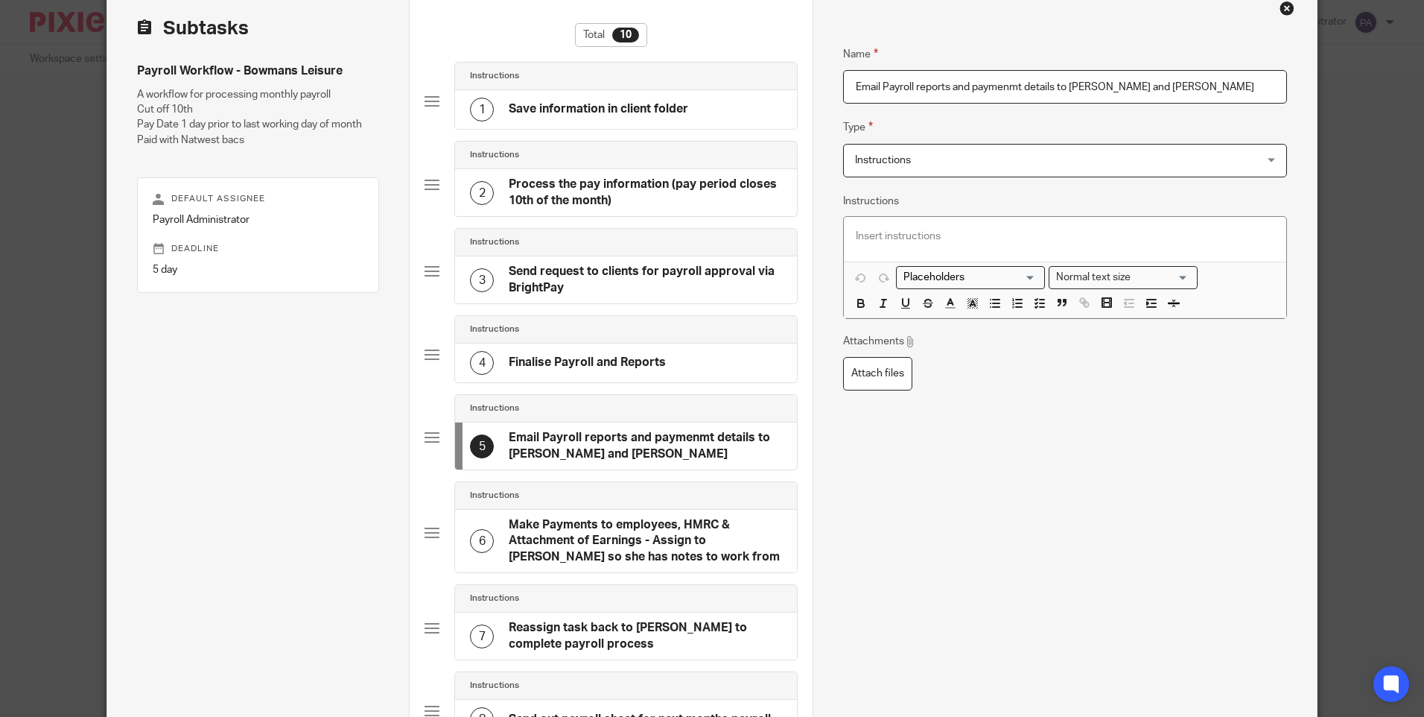
click at [932, 164] on span "Instructions" at bounding box center [1027, 160] width 345 height 31
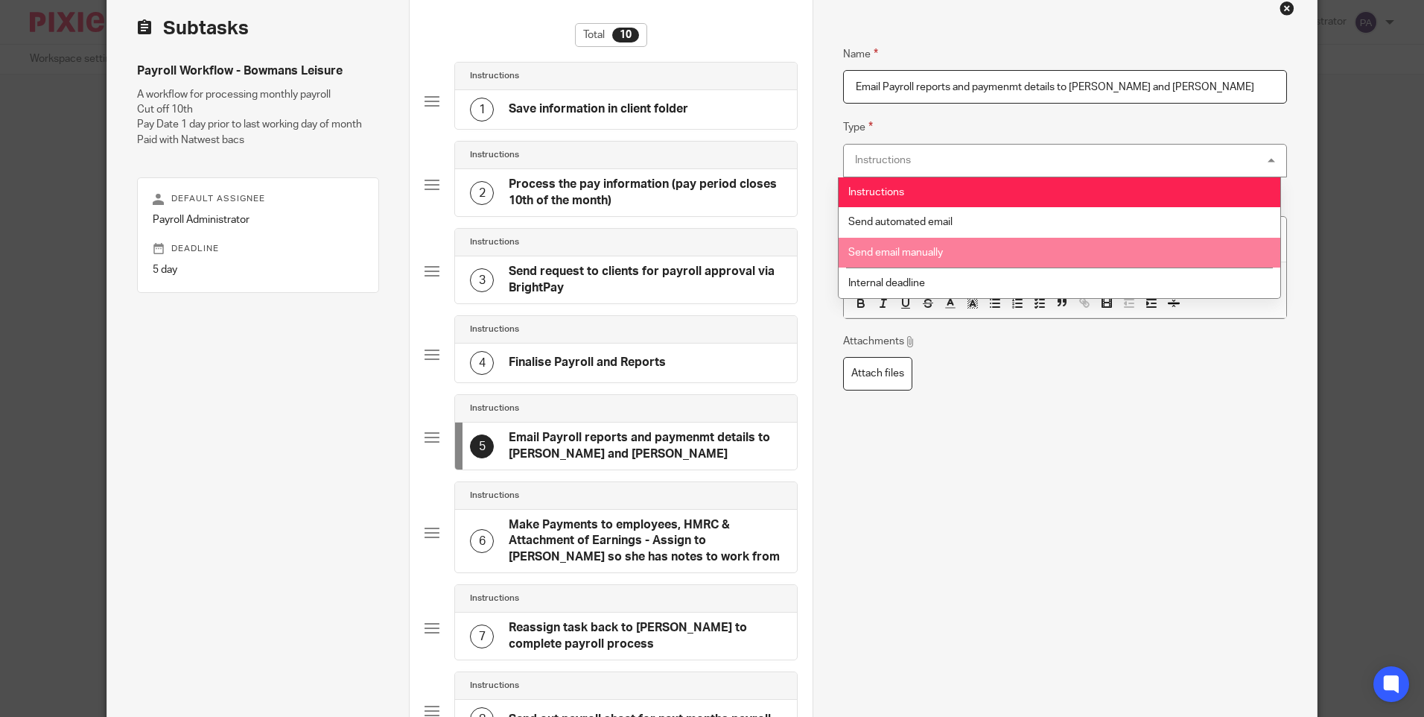
click at [928, 255] on span "Send email manually" at bounding box center [896, 252] width 95 height 10
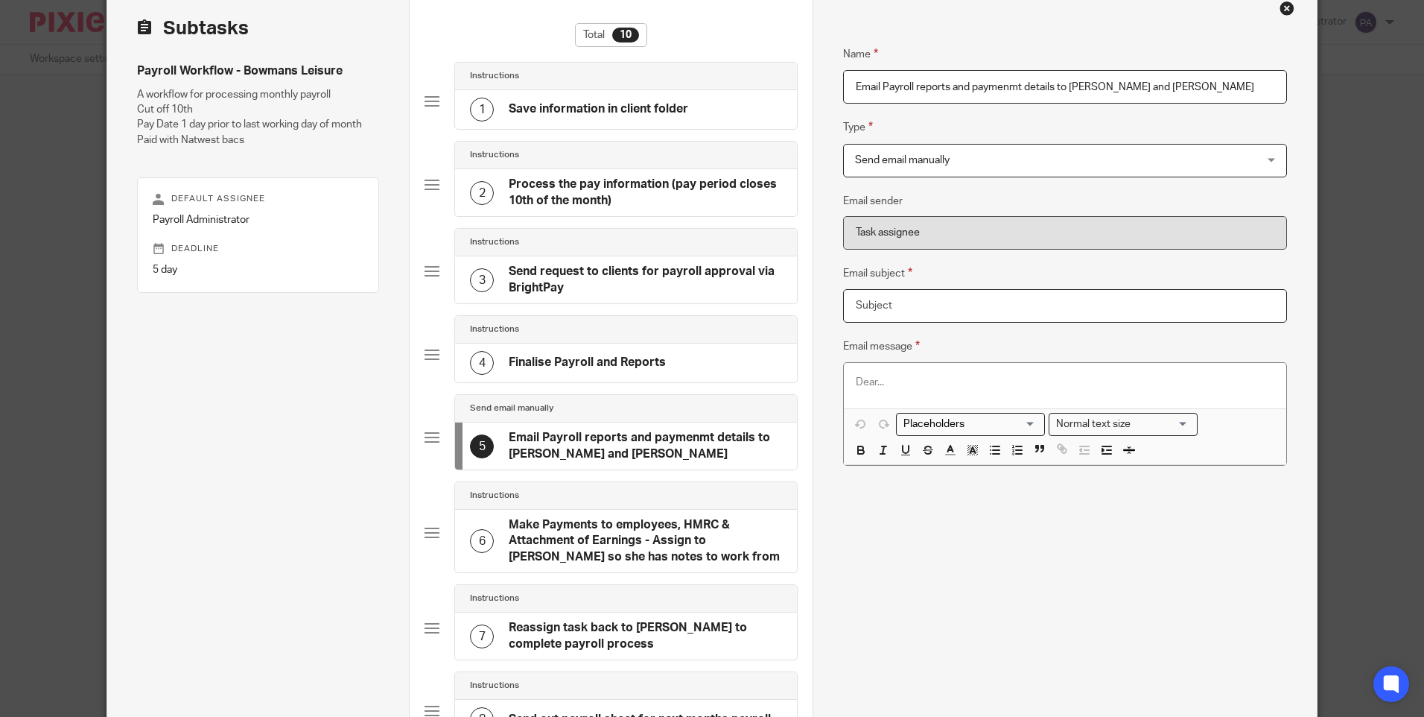
click at [906, 306] on input "Email subject" at bounding box center [1064, 306] width 443 height 34
paste input "Bowmans Leisure June Payroll Finalised"
click at [960, 305] on input "Bowmans Leisure June Payroll Finalised" at bounding box center [1064, 306] width 443 height 34
type input "Bowmans Leisure [MONTH] Payroll Finalised"
click at [900, 383] on p at bounding box center [1065, 382] width 418 height 15
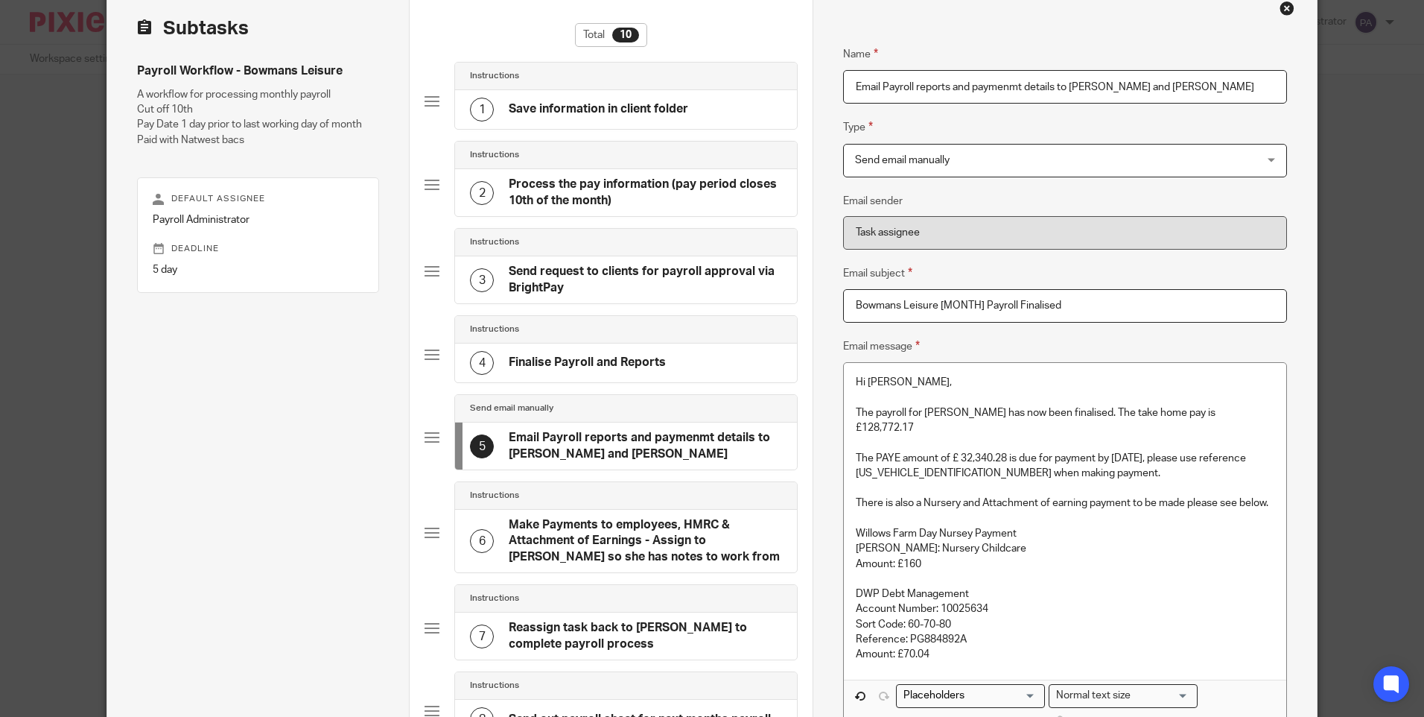
drag, startPoint x: 1243, startPoint y: 410, endPoint x: 1258, endPoint y: 432, distance: 26.9
click at [1243, 410] on p "The payroll for Bowmans has now been finalised. The take home pay is £128,772.17" at bounding box center [1065, 420] width 418 height 31
click at [1135, 451] on p "The PAYE amount of £ 32,340.28 is due for payment by 22/07/2025, please use ref…" at bounding box center [1065, 466] width 418 height 31
click at [955, 454] on p "The PAYE amount of £ 32,340.28 is due for payment by 22/00/2025, please use ref…" at bounding box center [1065, 466] width 418 height 31
click at [1165, 451] on p "The PAYE amount of £ 32,340.28 is due for payment by 22/00/2025, please use ref…" at bounding box center [1065, 466] width 418 height 31
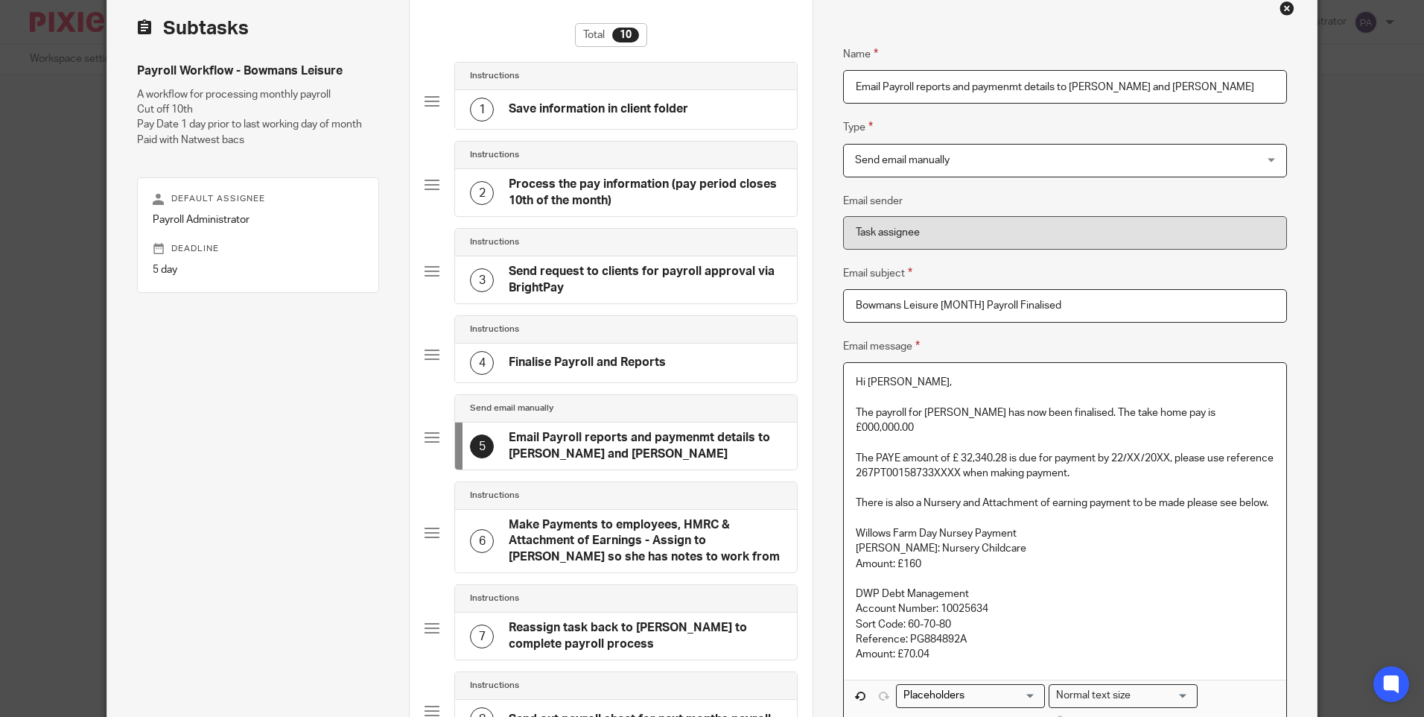
click at [1001, 435] on p at bounding box center [1065, 442] width 418 height 15
drag, startPoint x: 164, startPoint y: 400, endPoint x: 368, endPoint y: 416, distance: 204.7
click at [165, 400] on div "Payroll Workflow - Bowmans Leisure A workflow for processing monthly payroll Cu…" at bounding box center [258, 494] width 242 height 863
click at [1003, 451] on p "The PAYE amount of £ 32,340.28 is due for payment by 22/XX/20XX, please use ref…" at bounding box center [1065, 466] width 418 height 31
drag, startPoint x: 849, startPoint y: 575, endPoint x: 846, endPoint y: 515, distance: 60.4
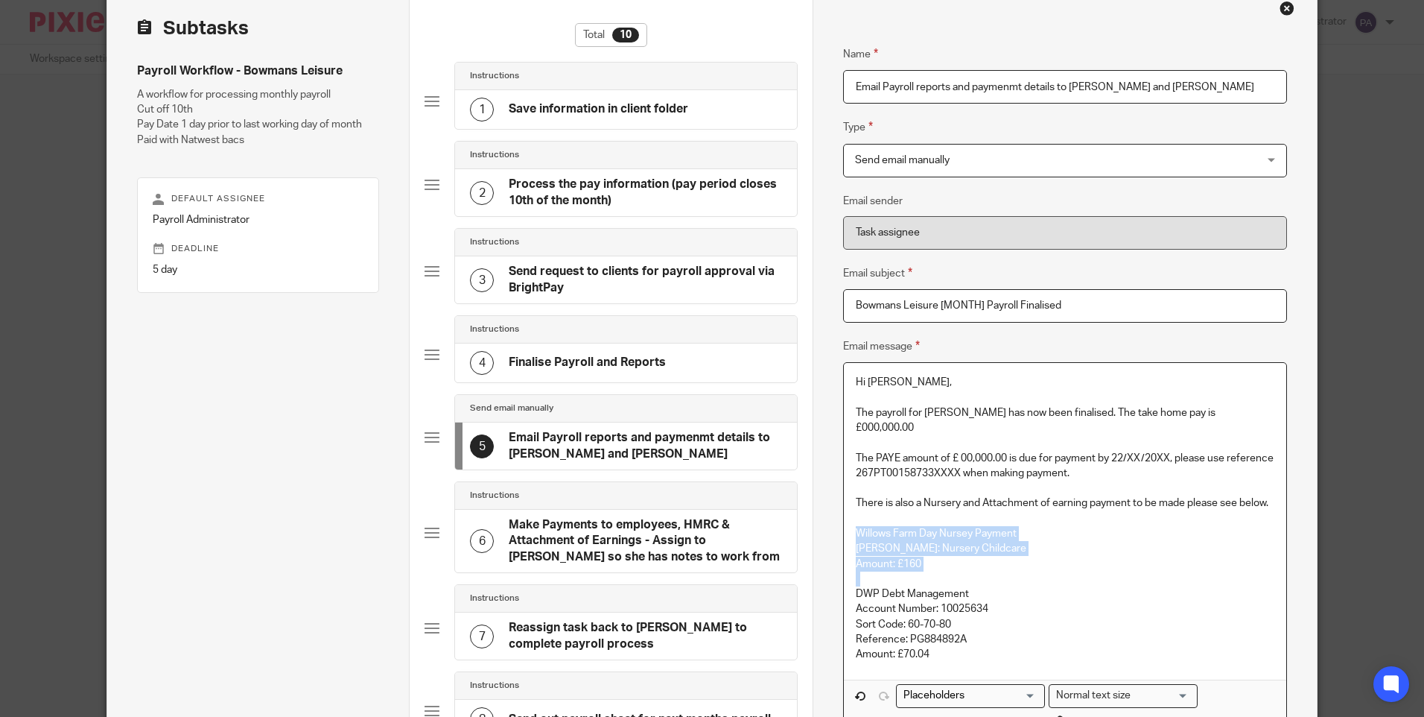
click at [846, 515] on div "Hi Tracey, The payroll for Bowmans has now been finalised. The take home pay is…" at bounding box center [1065, 521] width 442 height 317
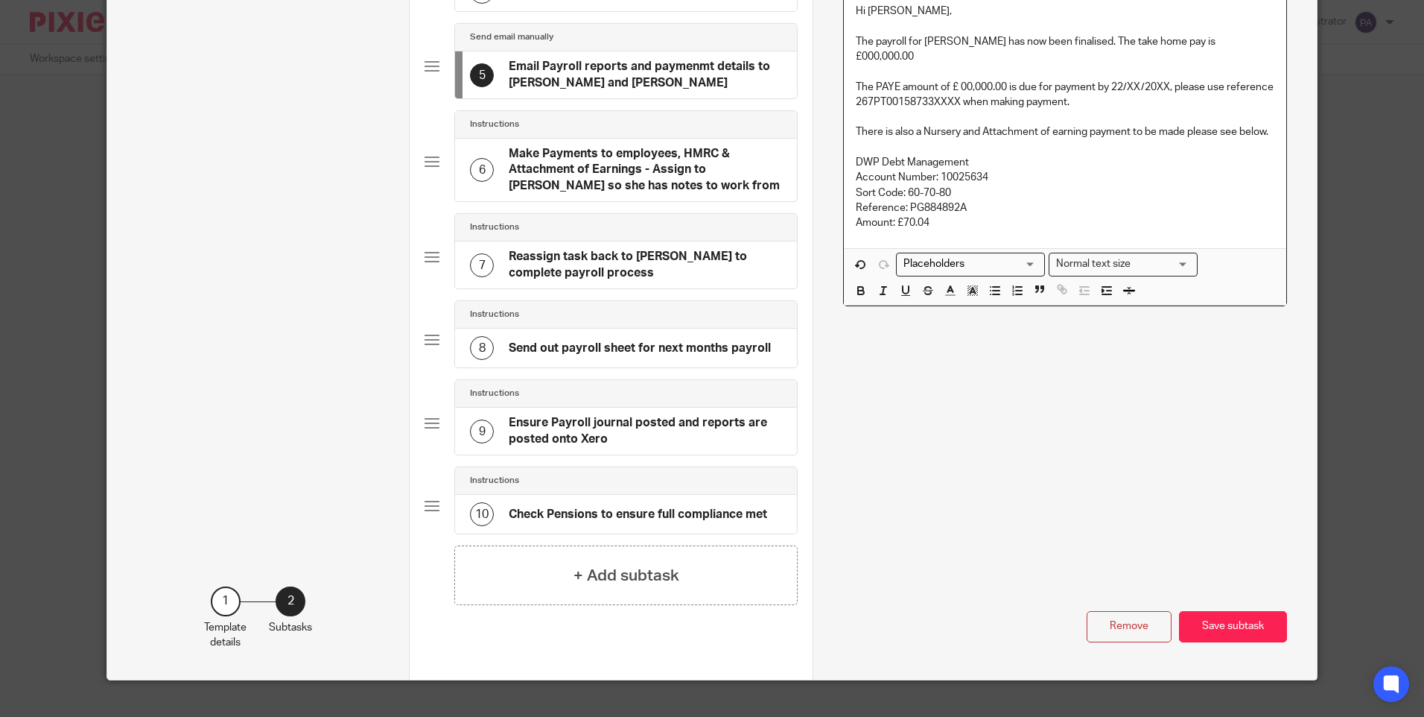
scroll to position [447, 0]
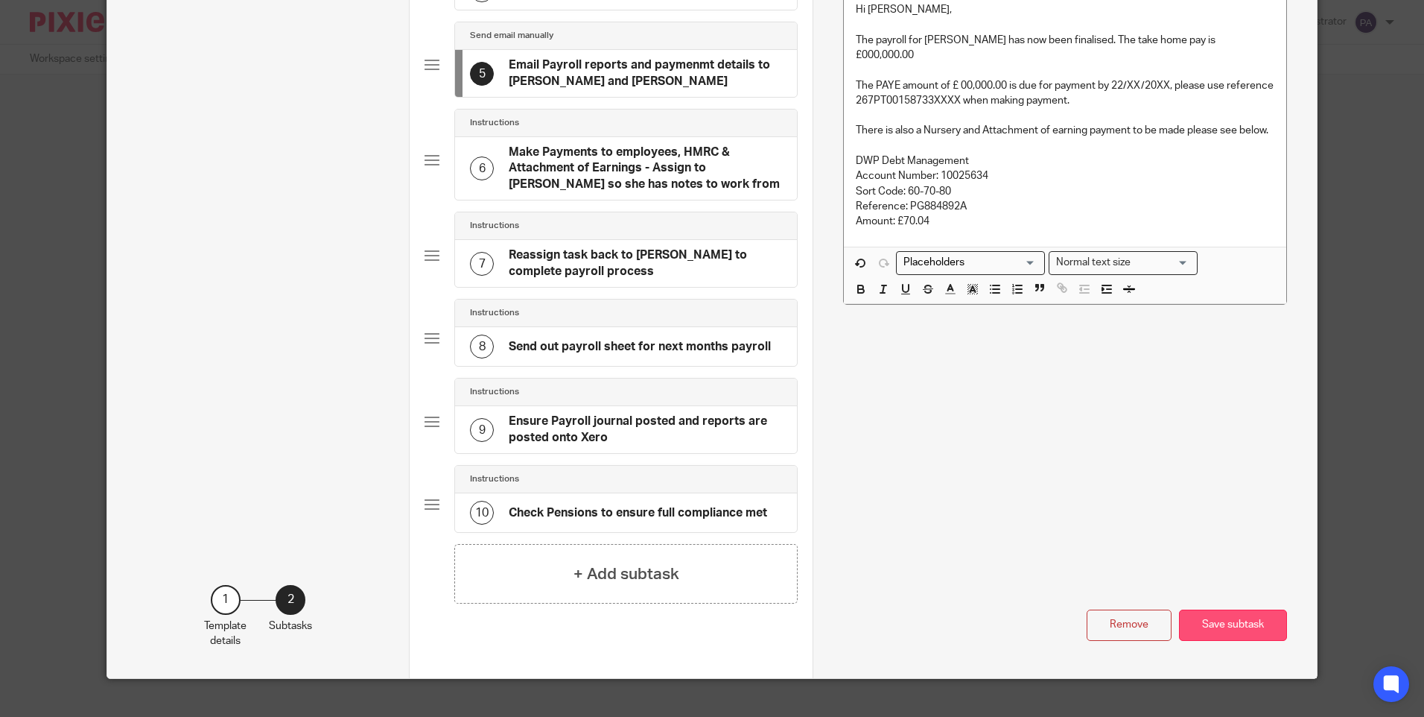
click at [1250, 621] on button "Save subtask" at bounding box center [1233, 625] width 108 height 32
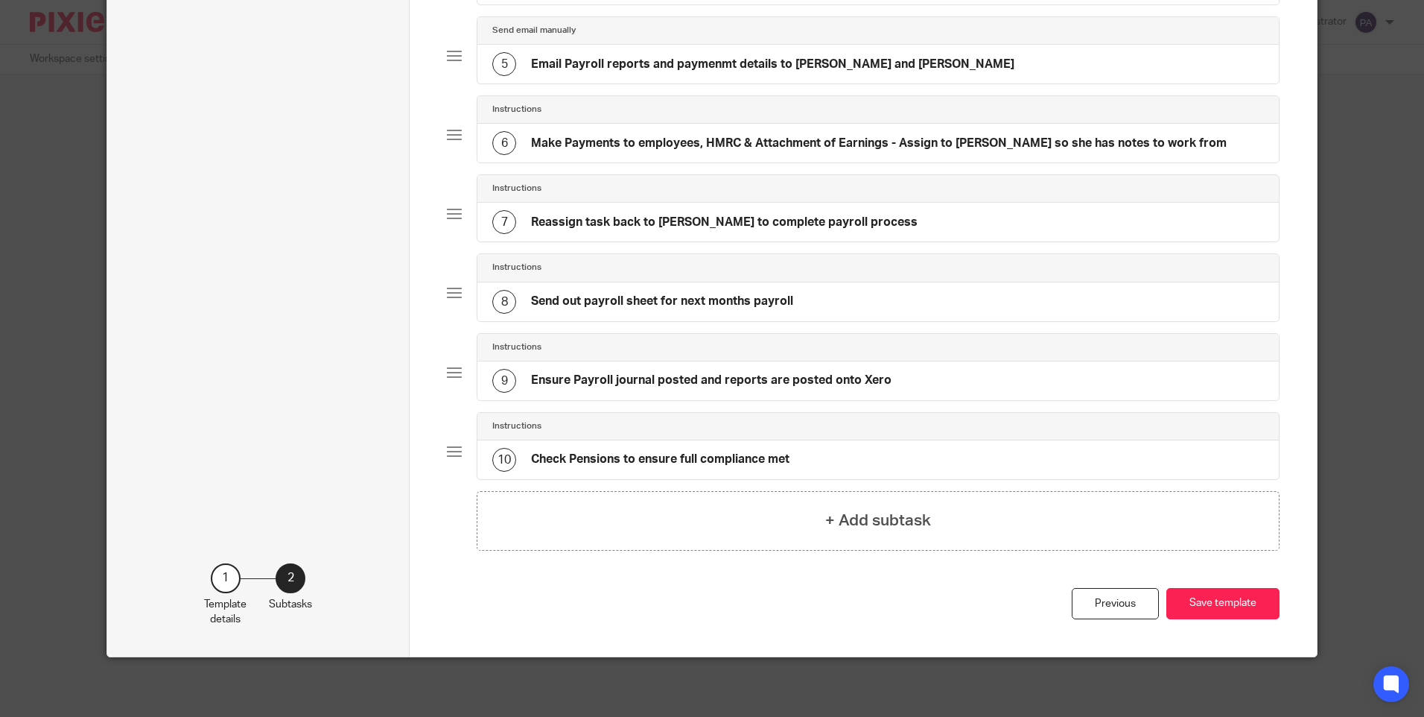
click at [741, 450] on div "10 Check Pensions to ensure full compliance met" at bounding box center [640, 460] width 297 height 24
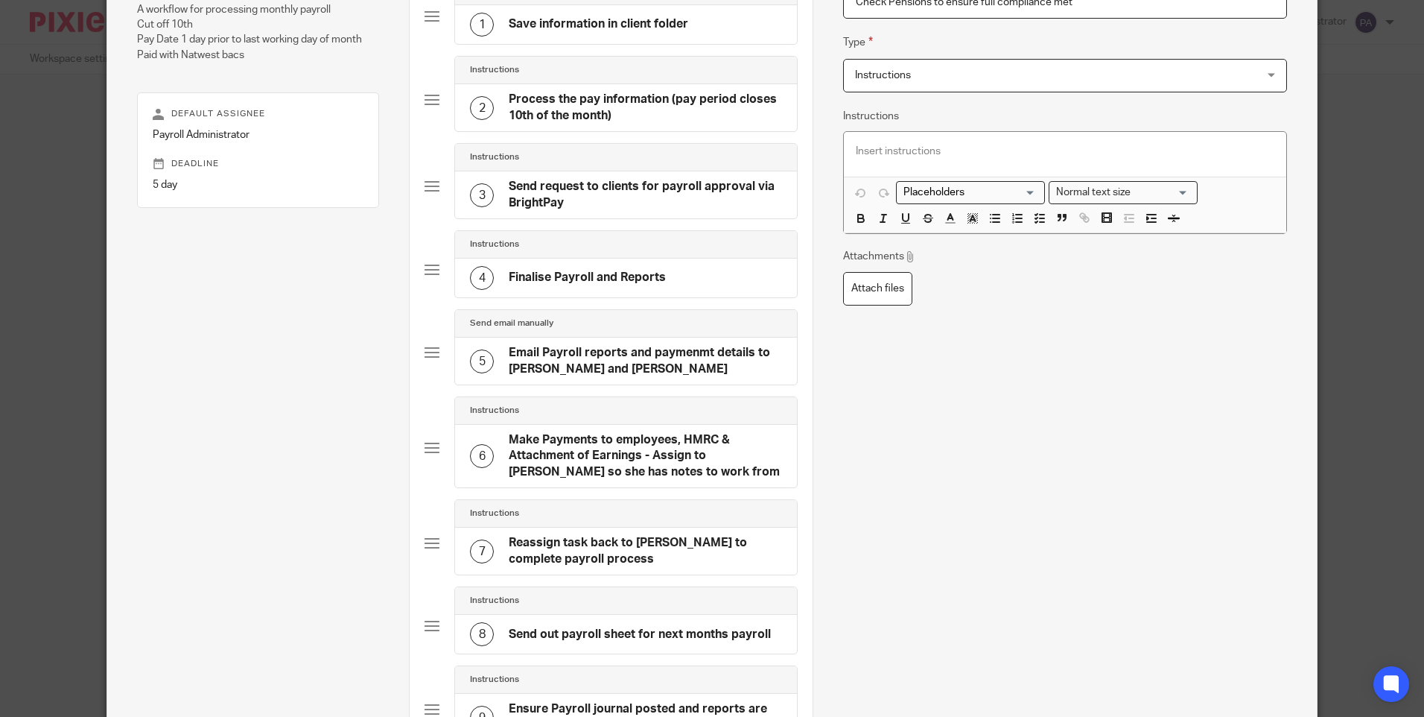
scroll to position [469, 0]
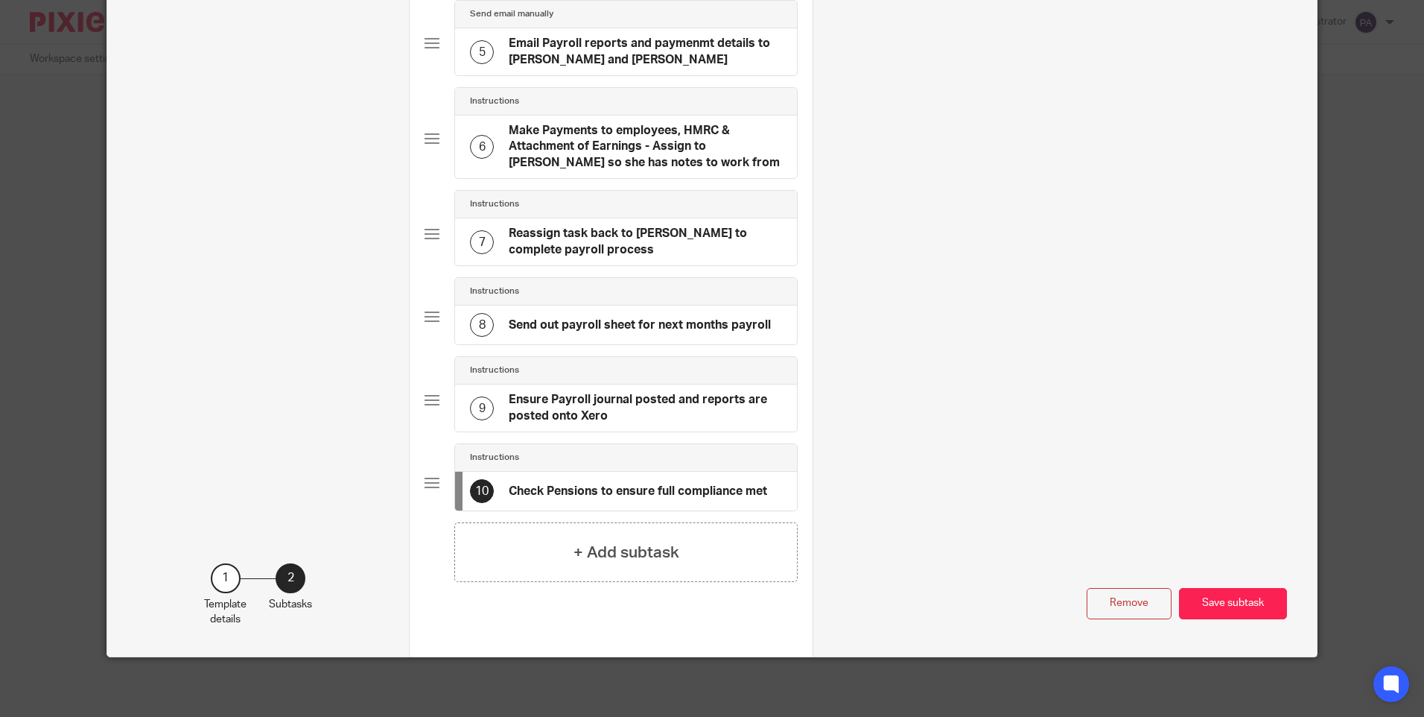
click at [659, 401] on h4 "Ensure Payroll journal posted and reports are posted onto Xero" at bounding box center [645, 408] width 273 height 32
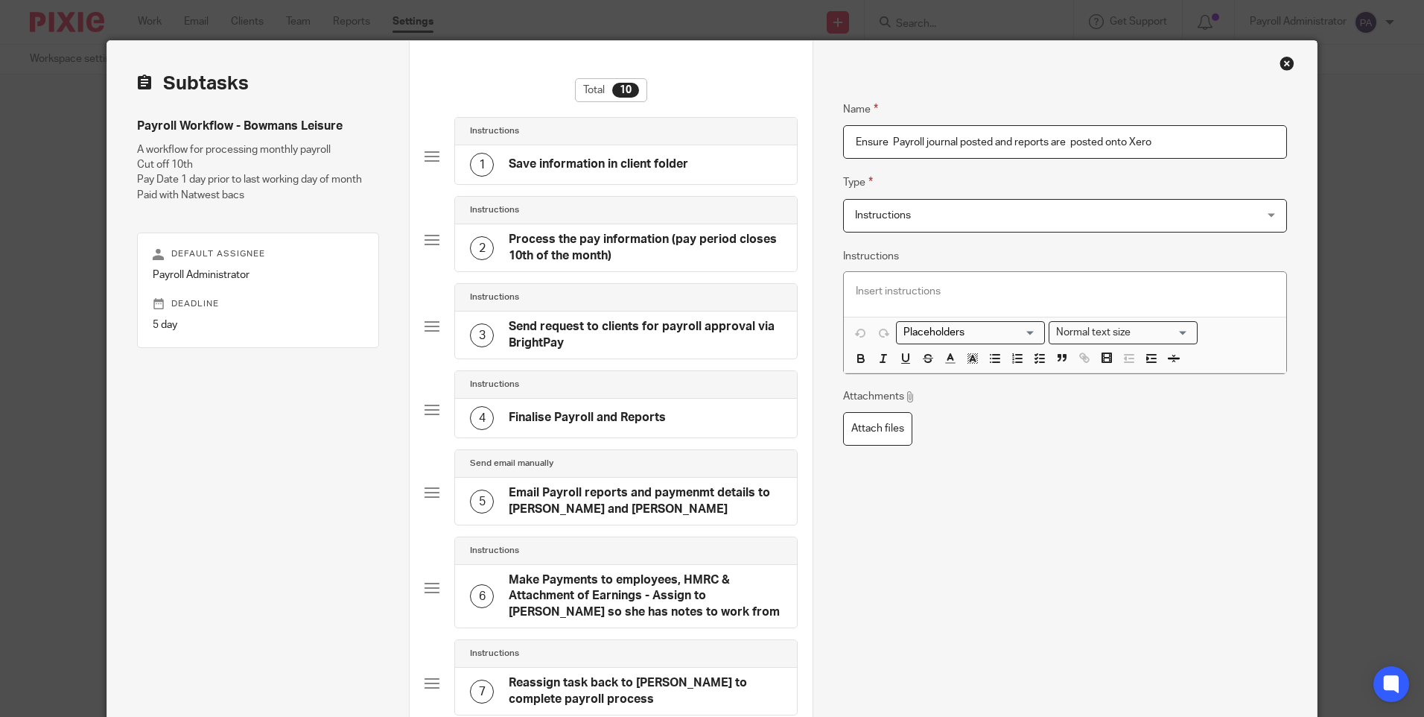
scroll to position [0, 0]
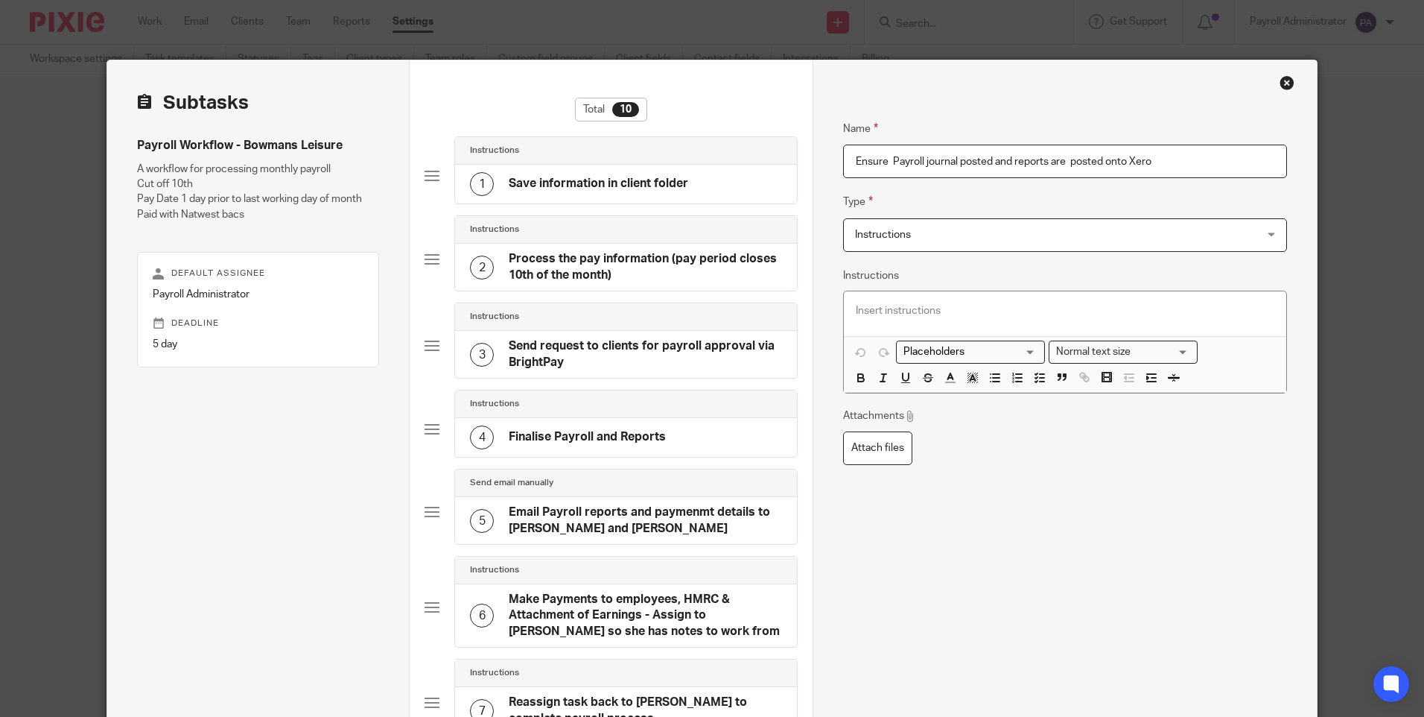
click at [1283, 86] on div "Close this dialog window" at bounding box center [1287, 82] width 15 height 15
